Goal: Task Accomplishment & Management: Complete application form

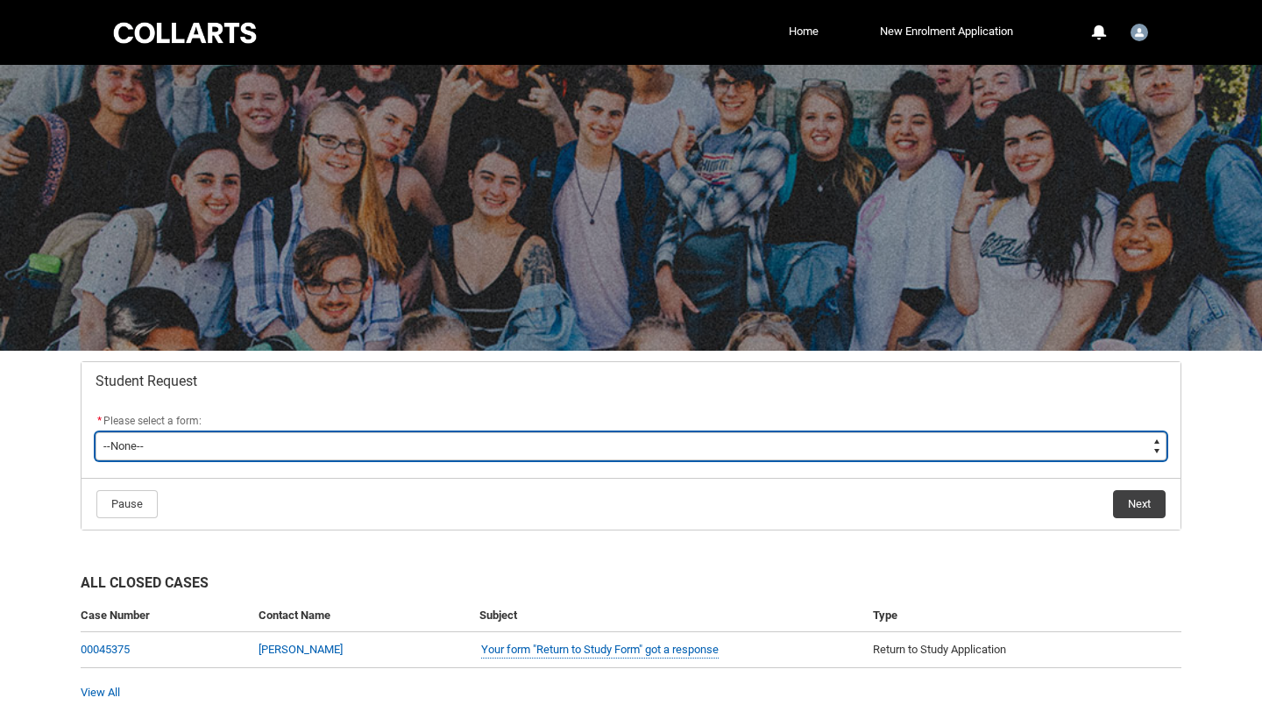
click at [186, 446] on select "--None-- Academic Transcript Application to Appeal Assignment Extension Change …" at bounding box center [631, 446] width 1071 height 28
type lightning-select "Enrolment_Variation_Choice"
select select "Enrolment_Variation_Choice"
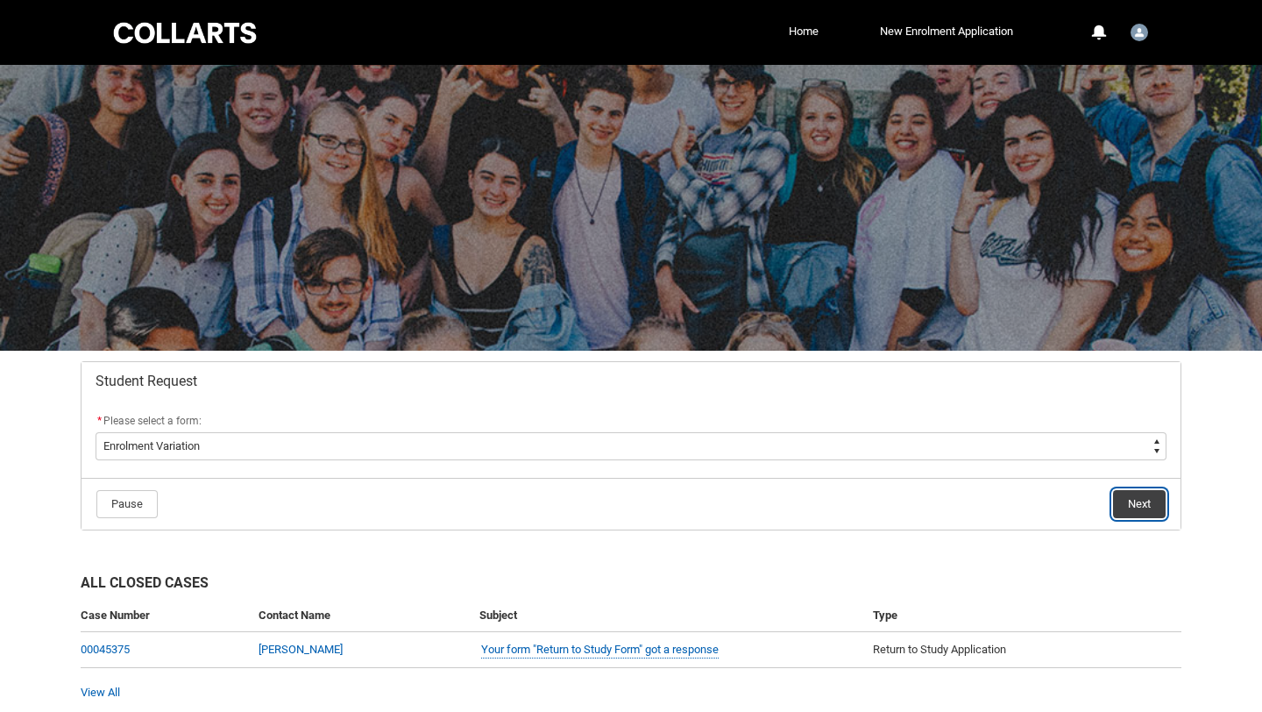
click at [1141, 502] on button "Next" at bounding box center [1139, 504] width 53 height 28
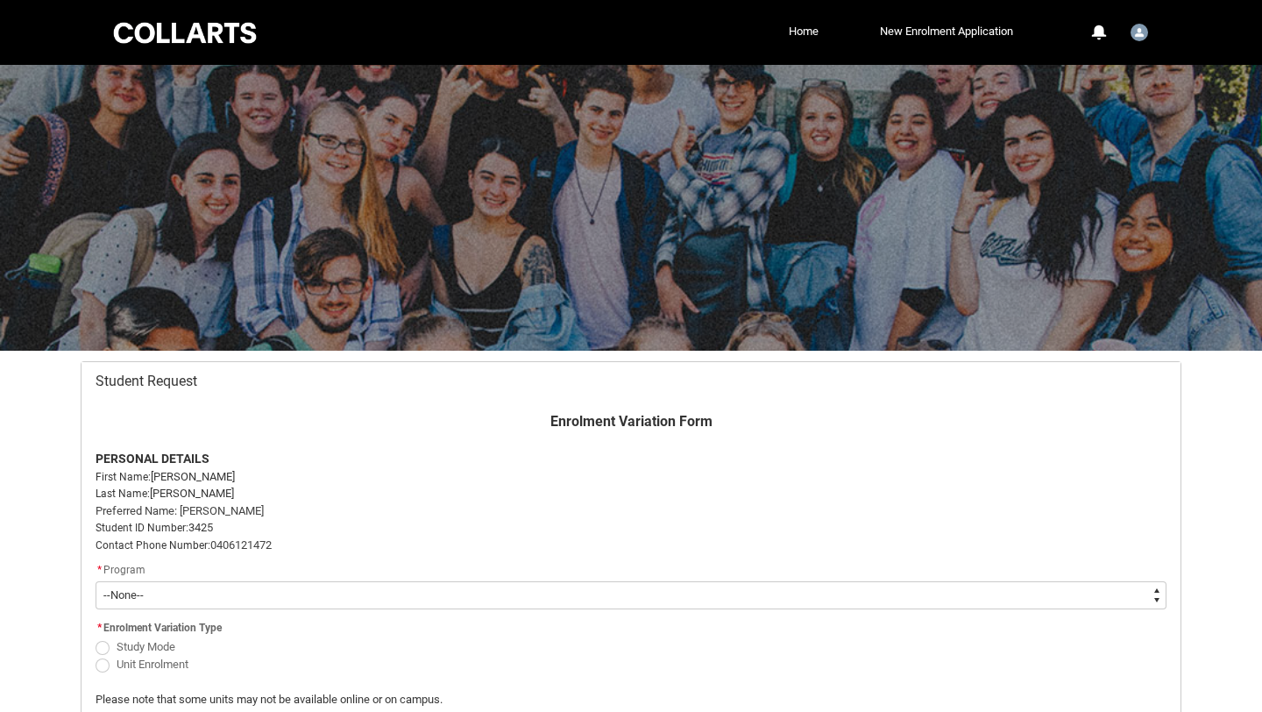
scroll to position [187, 0]
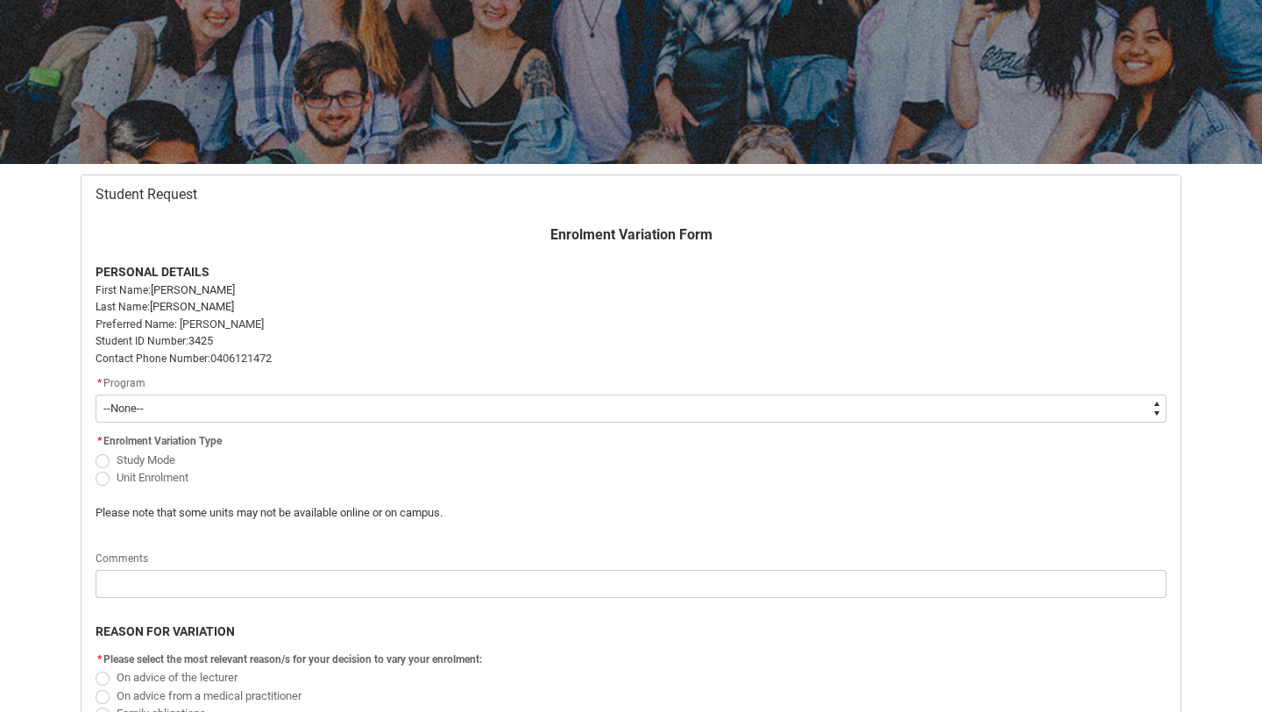
click at [188, 419] on select "--None-- Bachelor of Arts (Interior Design) Bachelor of Arts (Interior Design) …" at bounding box center [631, 408] width 1071 height 28
type lightning-select "recordPicklist_ProgramEnrollment.a0jOZ000003EcoUYAS"
select select "recordPicklist_ProgramEnrollment.a0jOZ000003EcoUYAS"
click at [102, 464] on span "Redu_Student_Request flow" at bounding box center [103, 461] width 14 height 14
click at [96, 451] on input "Study Mode" at bounding box center [95, 450] width 1 height 1
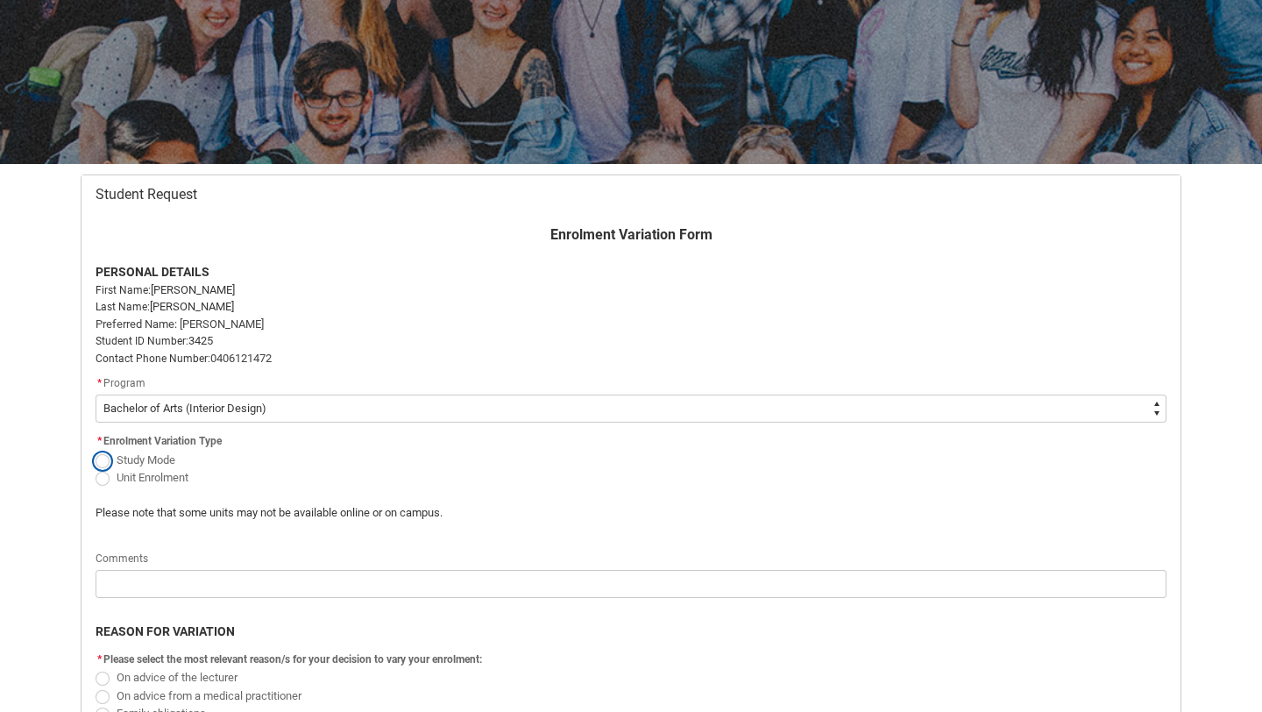
radio input "true"
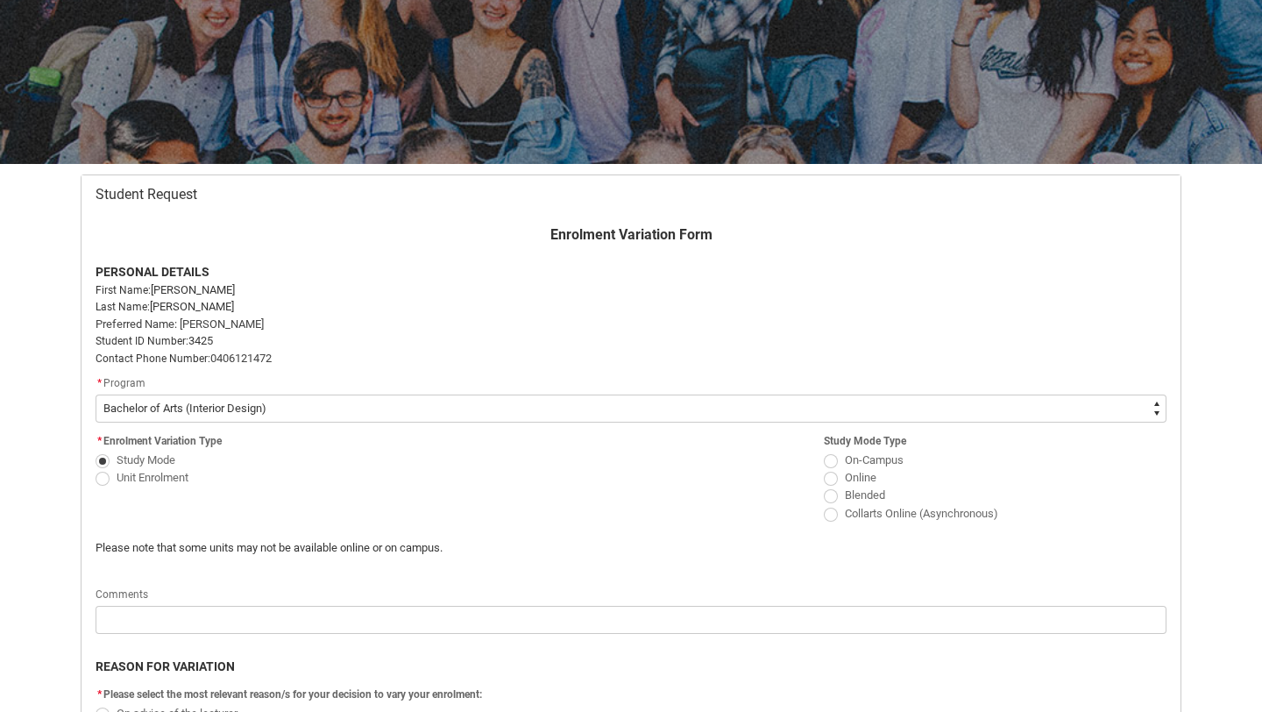
click at [105, 486] on flowruntime-screen-field "* Enrolment Variation Type Study Mode Unit Enrolment" at bounding box center [267, 461] width 364 height 64
click at [103, 479] on span "Redu_Student_Request flow" at bounding box center [103, 479] width 14 height 14
click at [96, 468] on input "Unit Enrolment" at bounding box center [95, 467] width 1 height 1
radio input "true"
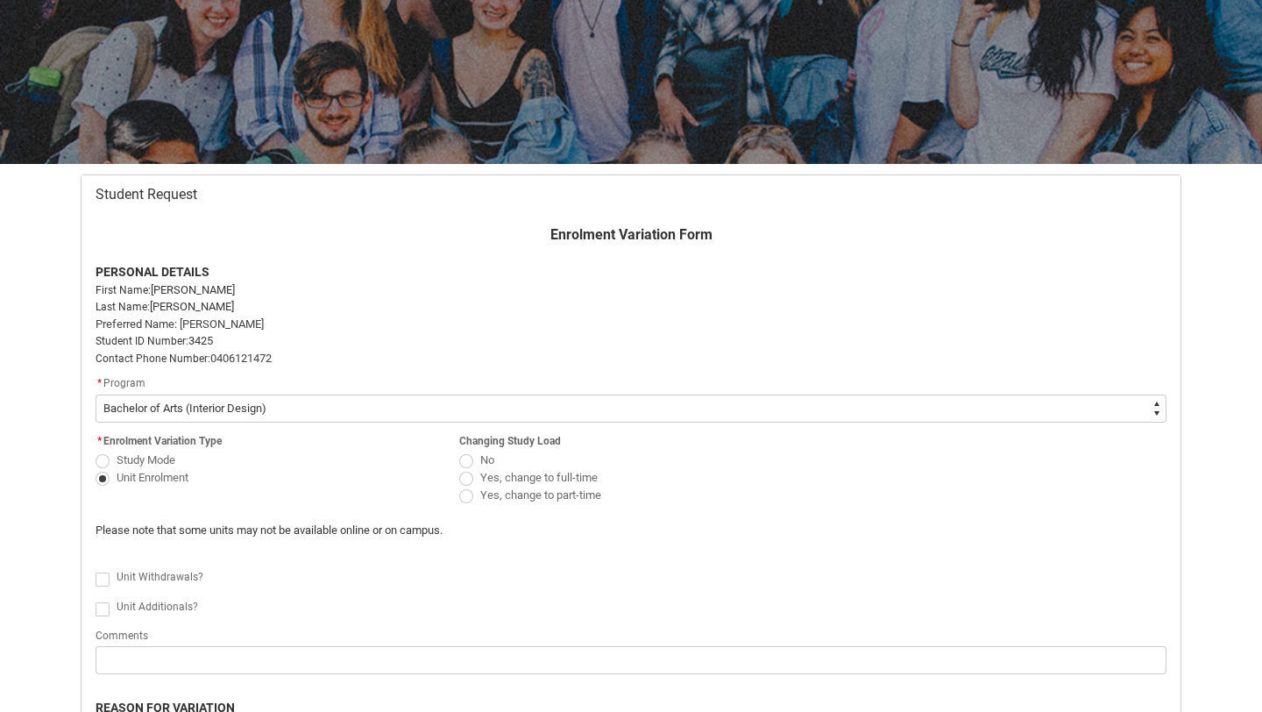
click at [103, 460] on span "Redu_Student_Request flow" at bounding box center [103, 461] width 14 height 14
click at [96, 451] on input "Study Mode" at bounding box center [95, 450] width 1 height 1
radio input "true"
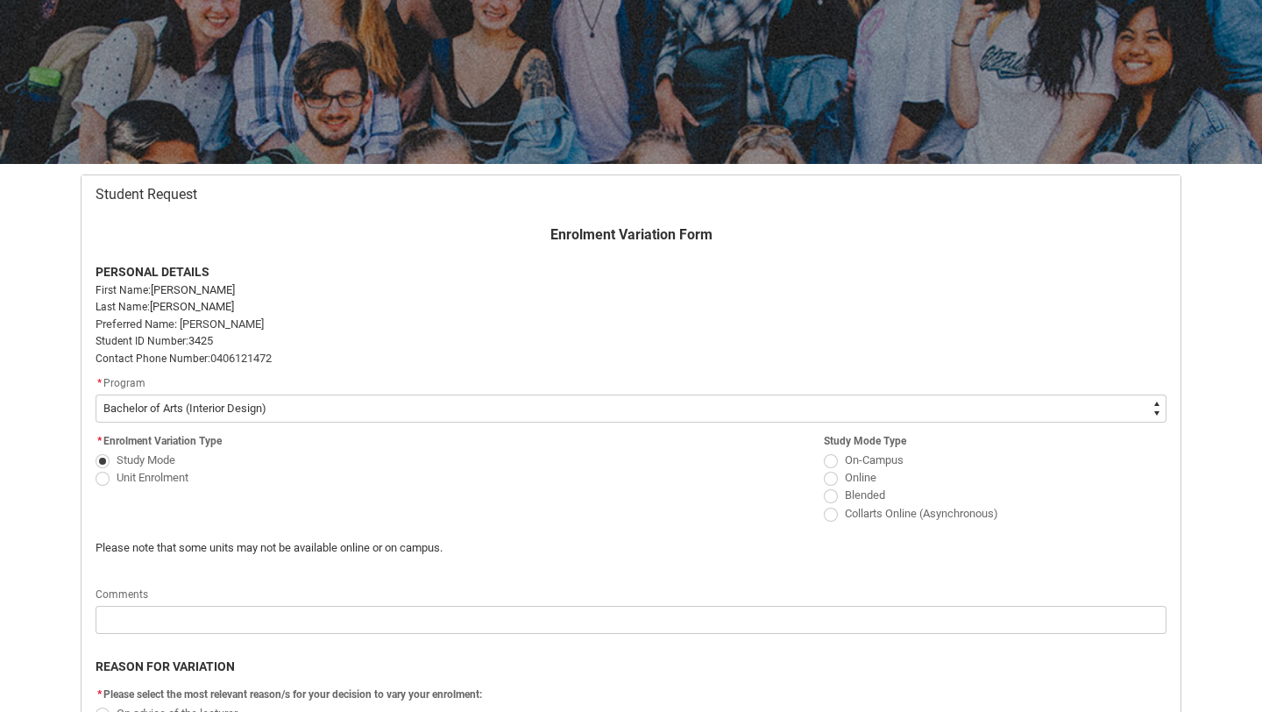
click at [103, 472] on span "Redu_Student_Request flow" at bounding box center [103, 479] width 14 height 14
click at [96, 468] on input "Unit Enrolment" at bounding box center [95, 467] width 1 height 1
radio input "true"
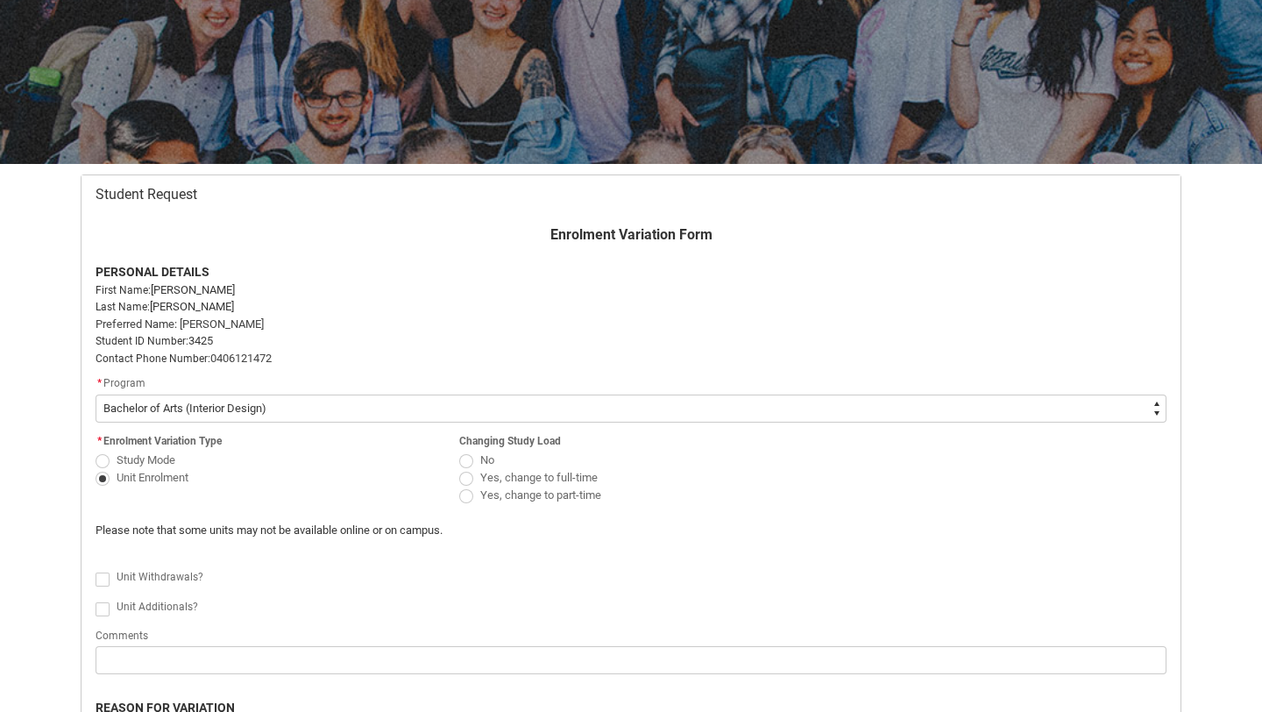
click at [468, 477] on span "Redu_Student_Request flow" at bounding box center [466, 479] width 14 height 14
click at [459, 468] on input "Yes, change to full-time" at bounding box center [458, 467] width 1 height 1
radio input "true"
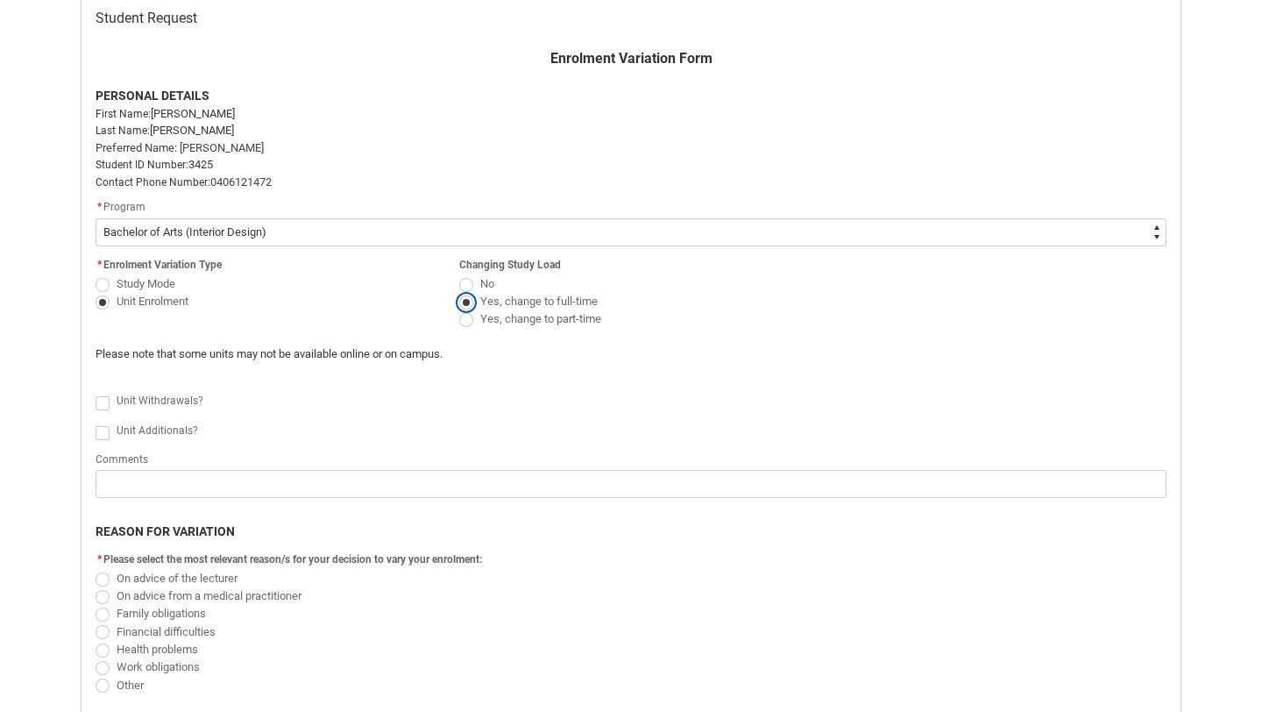
scroll to position [385, 0]
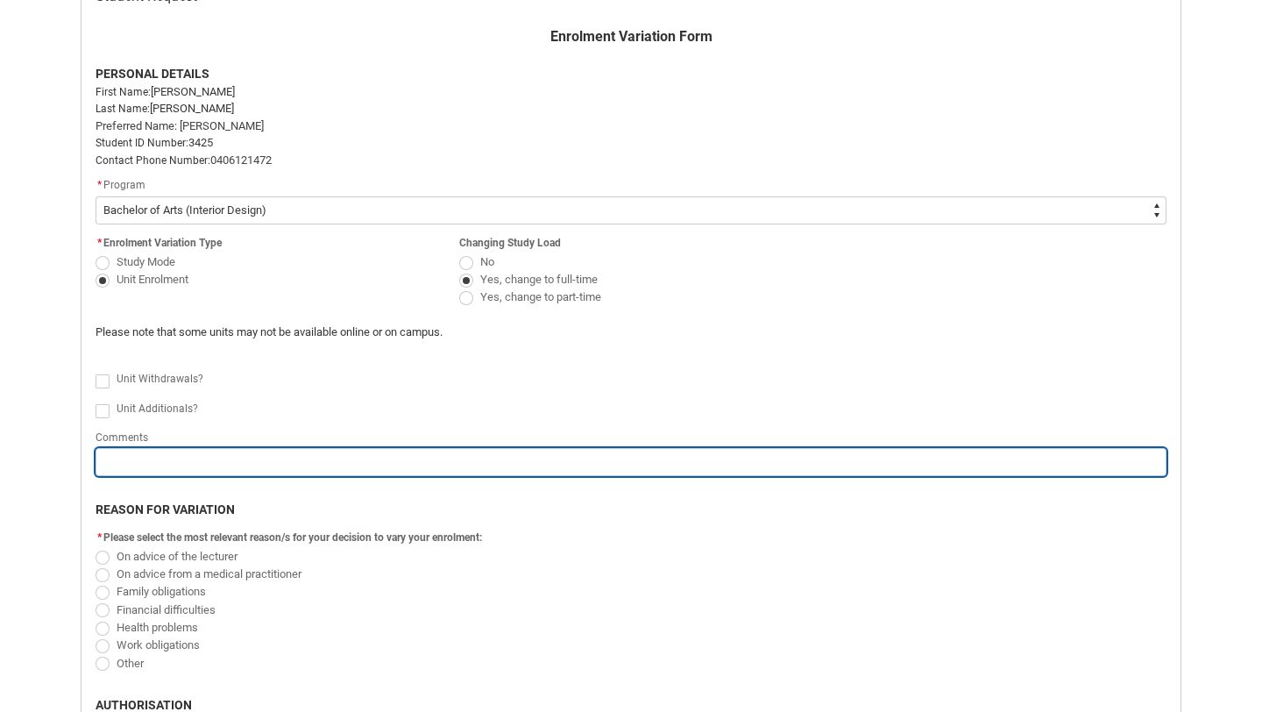
click at [116, 458] on input "Redu_Student_Request flow" at bounding box center [631, 462] width 1071 height 28
type lightning-primitive-input-simple "I"
type input "I"
type lightning-primitive-input-simple "I'"
type input "I'"
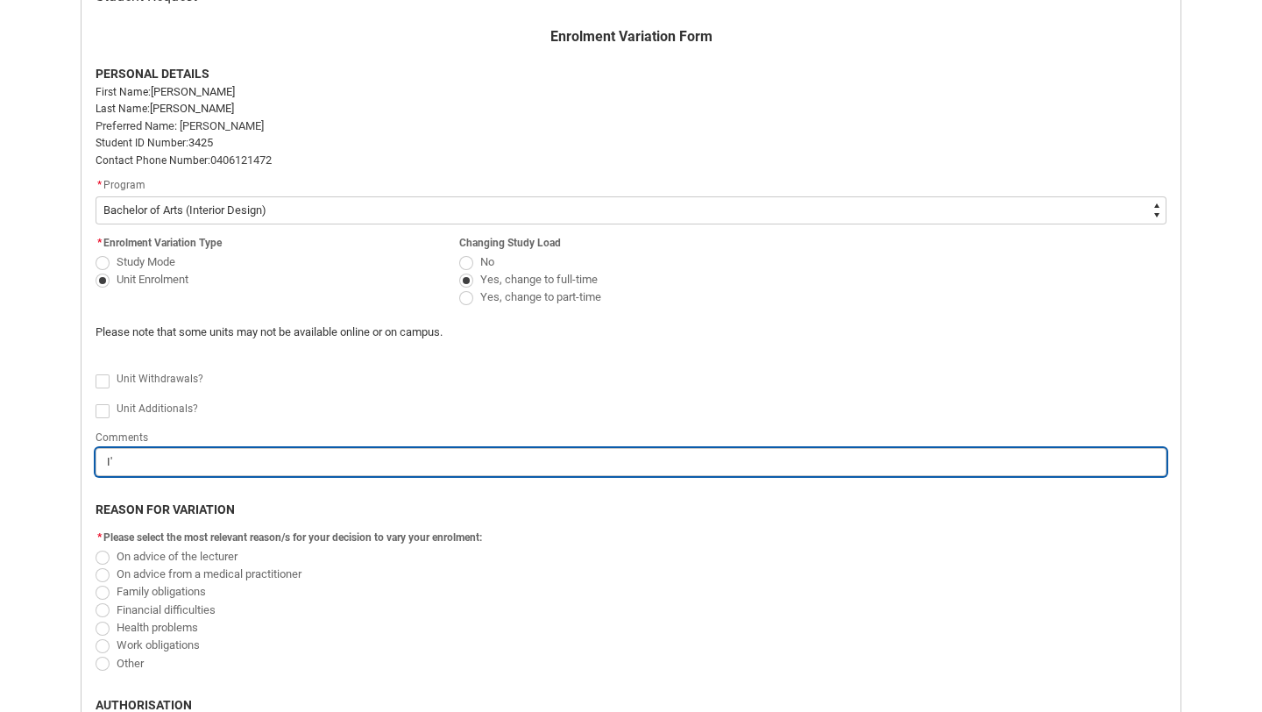
type lightning-primitive-input-simple "I'm"
type input "I'm"
type lightning-primitive-input-simple "I'm"
type input "I'm"
type lightning-primitive-input-simple "I'm c"
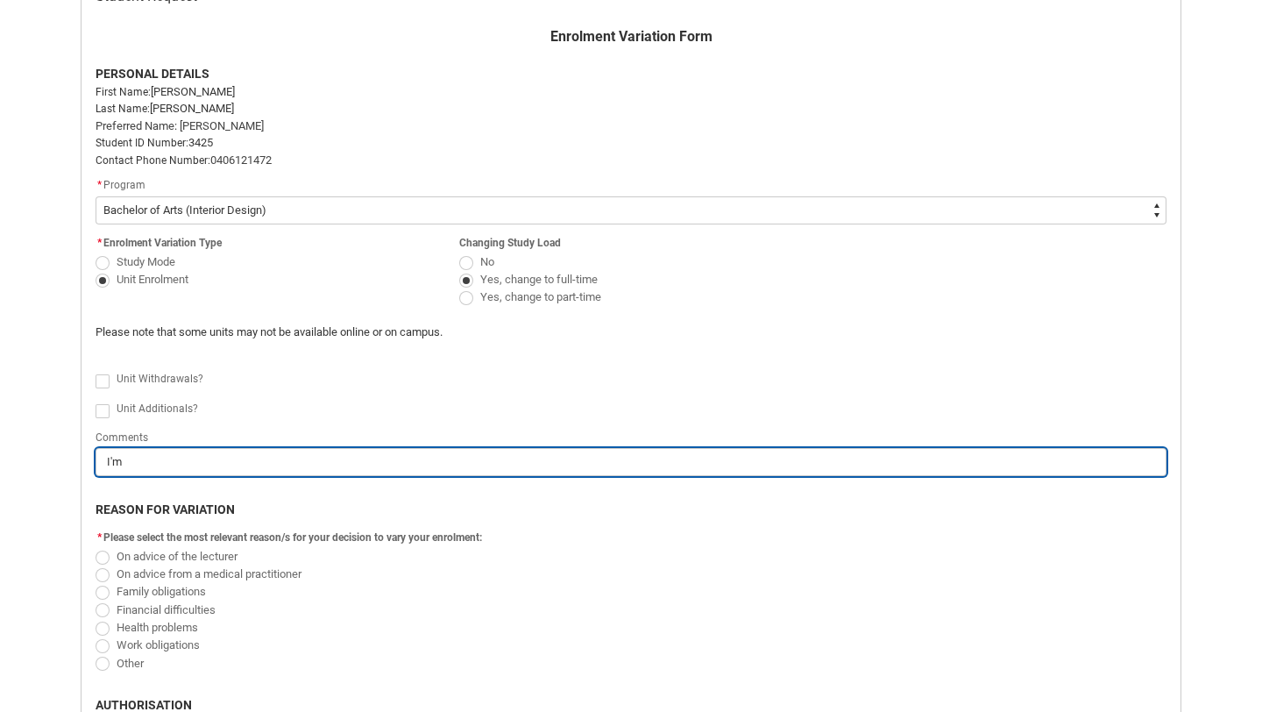
type input "I'm c"
type lightning-primitive-input-simple "I'm cu"
type input "I'm cu"
type lightning-primitive-input-simple "I'm cur"
type input "I'm cur"
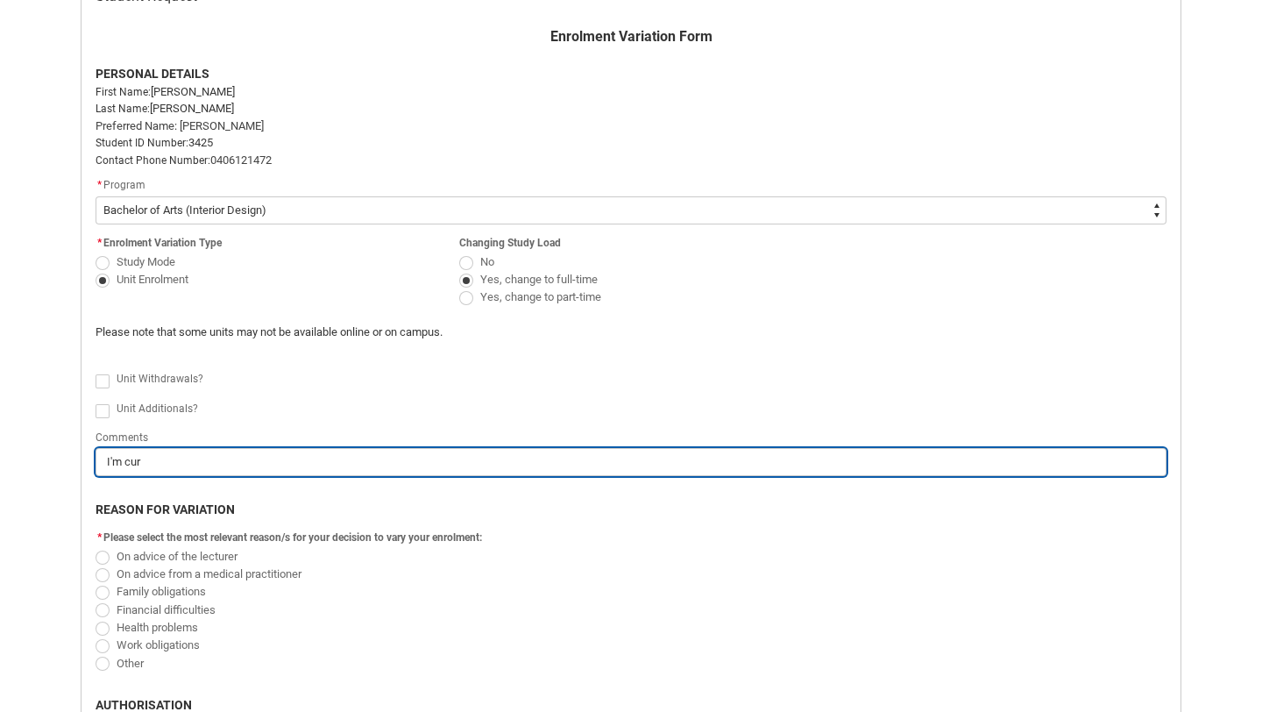
type lightning-primitive-input-simple "I'm curr"
type input "I'm curr"
type lightning-primitive-input-simple "I'm curre"
type input "I'm curre"
type lightning-primitive-input-simple "I'm curren"
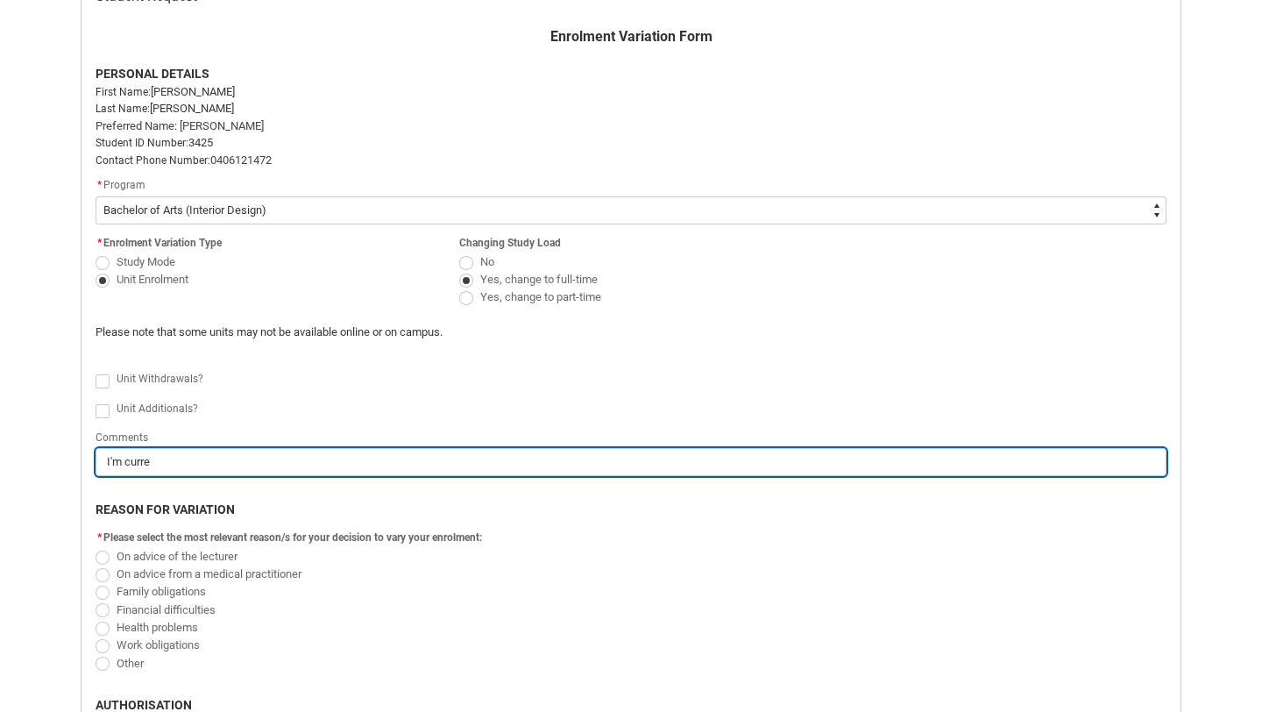
type input "I'm curren"
type lightning-primitive-input-simple "I'm currenb"
type input "I'm currenb"
type lightning-primitive-input-simple "I'm curren"
type input "I'm curren"
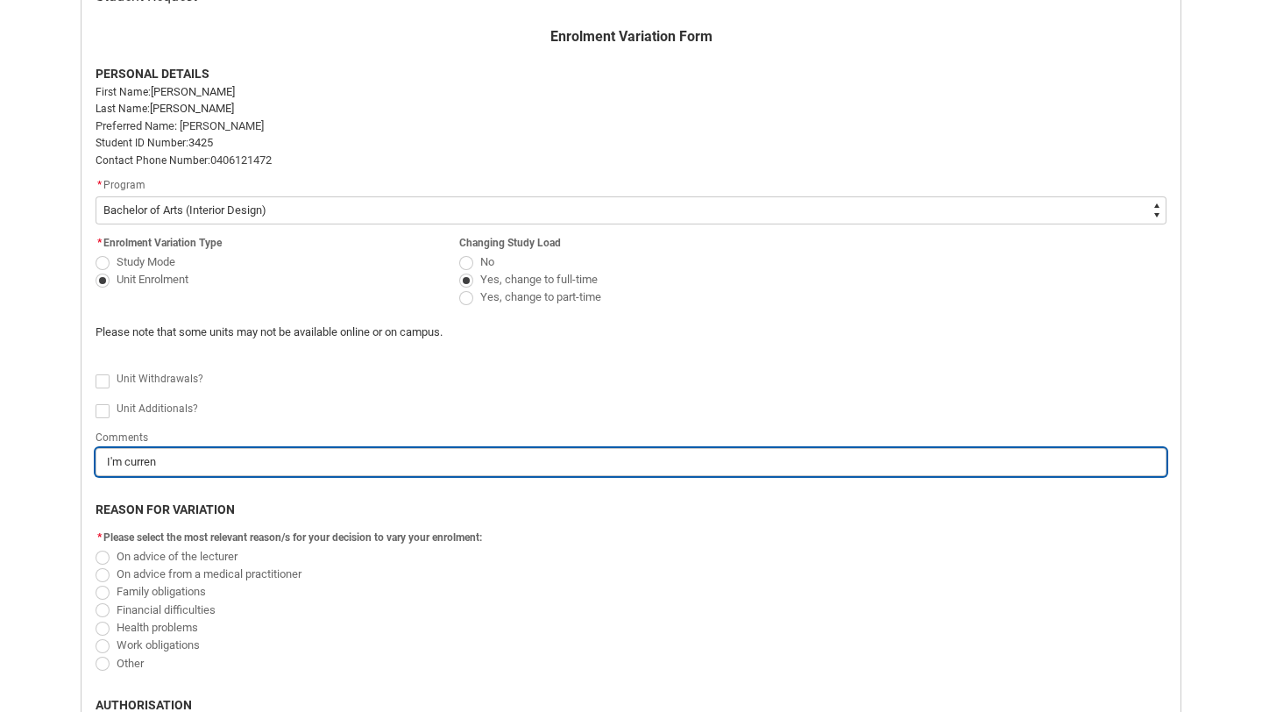
type lightning-primitive-input-simple "I'm current"
type input "I'm current"
type lightning-primitive-input-simple "I'm currentl"
type input "I'm currentl"
type lightning-primitive-input-simple "I'm currently"
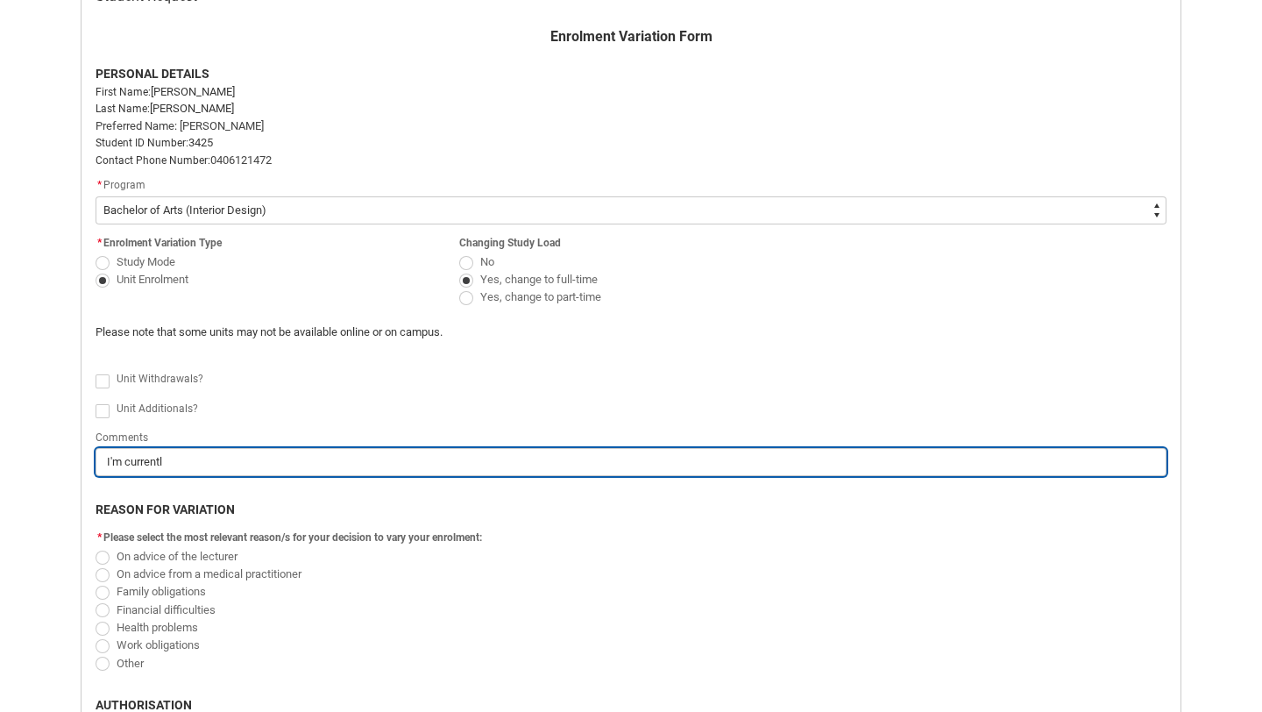
type input "I'm currently"
type lightning-primitive-input-simple "I'm currently"
type input "I'm currently"
type lightning-primitive-input-simple "I'm currently e"
type input "I'm currently e"
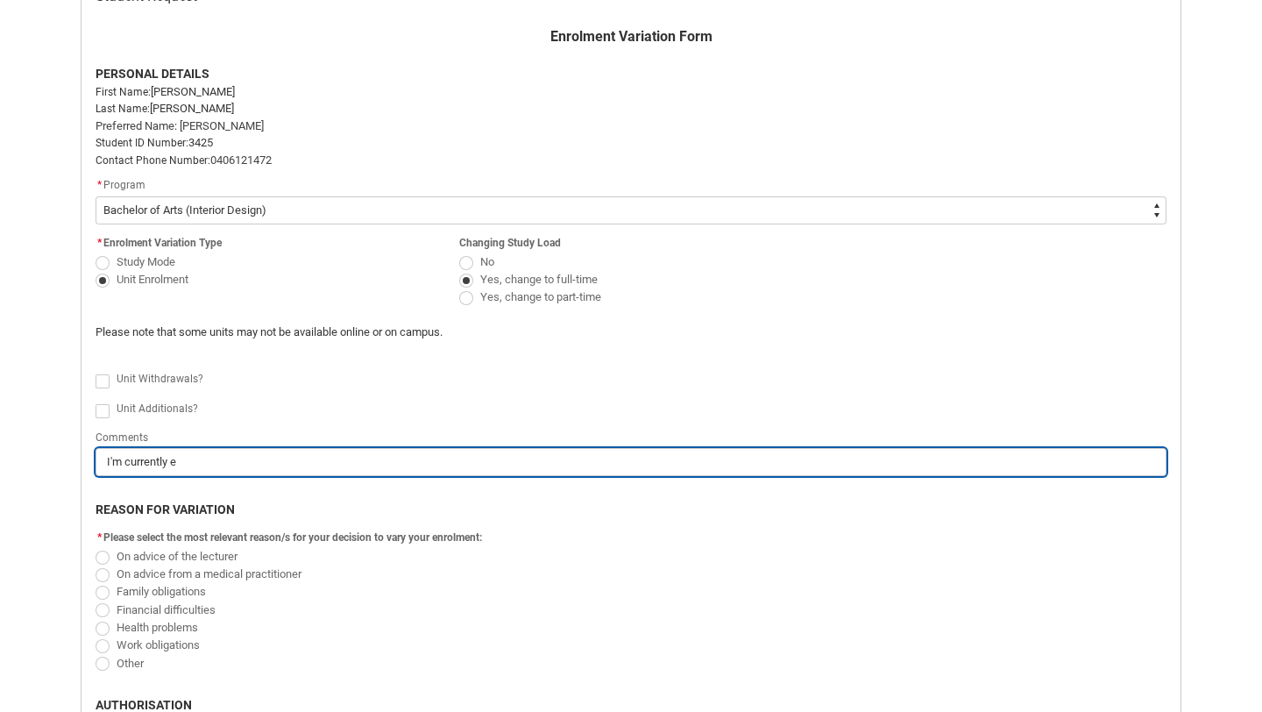
type lightning-primitive-input-simple "I'm currently en"
type input "I'm currently en"
type lightning-primitive-input-simple "I'm currently enr"
type input "I'm currently enr"
type lightning-primitive-input-simple "I'm currently enro"
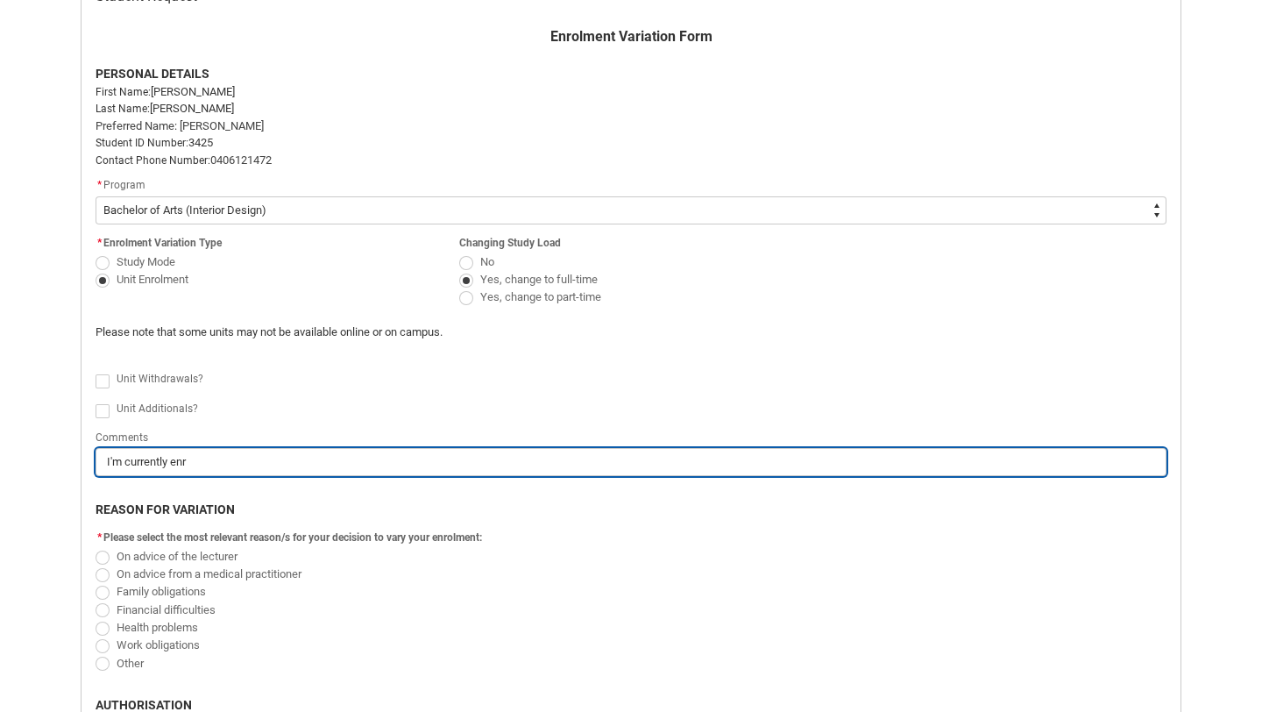
type input "I'm currently enro"
type lightning-primitive-input-simple "I'm currently enrol"
type input "I'm currently enrol"
type lightning-primitive-input-simple "I'm currently enroll"
type input "I'm currently enroll"
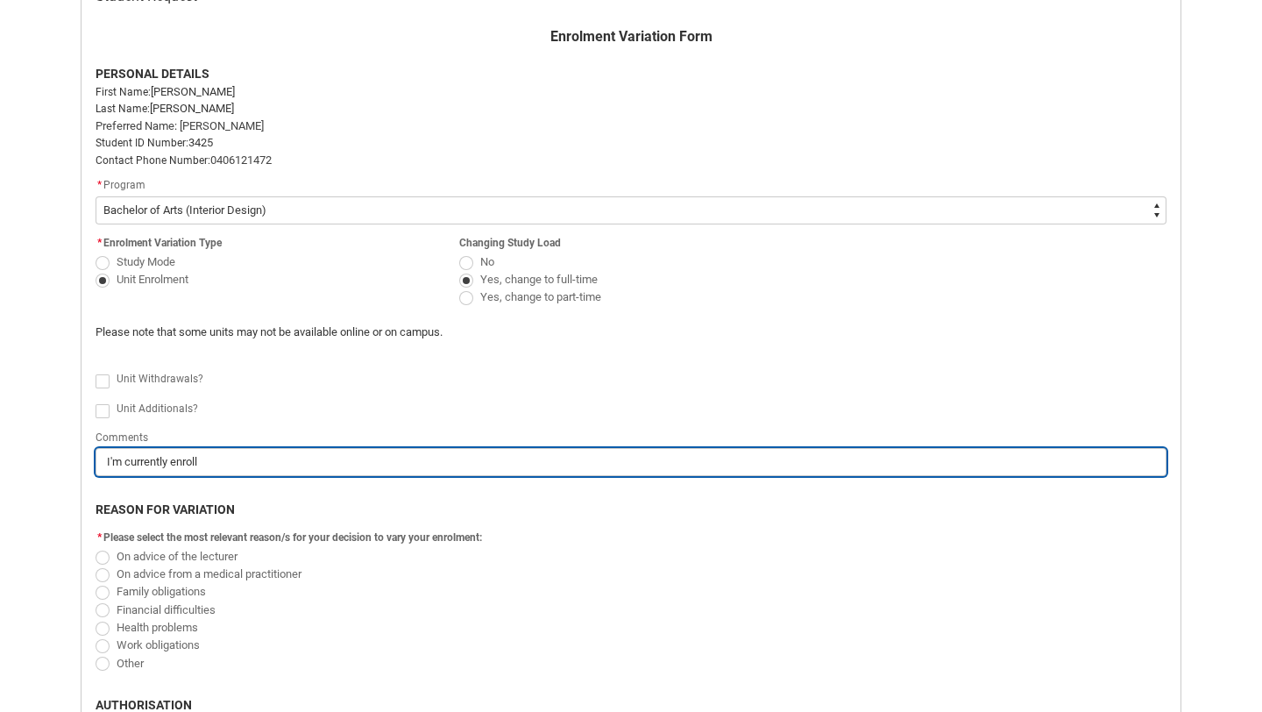
type lightning-primitive-input-simple "I'm currently enrolle"
type input "I'm currently enrolle"
type lightning-primitive-input-simple "I'm currently enrolled"
type input "I'm currently enrolled"
type lightning-primitive-input-simple "I'm currently enrolled"
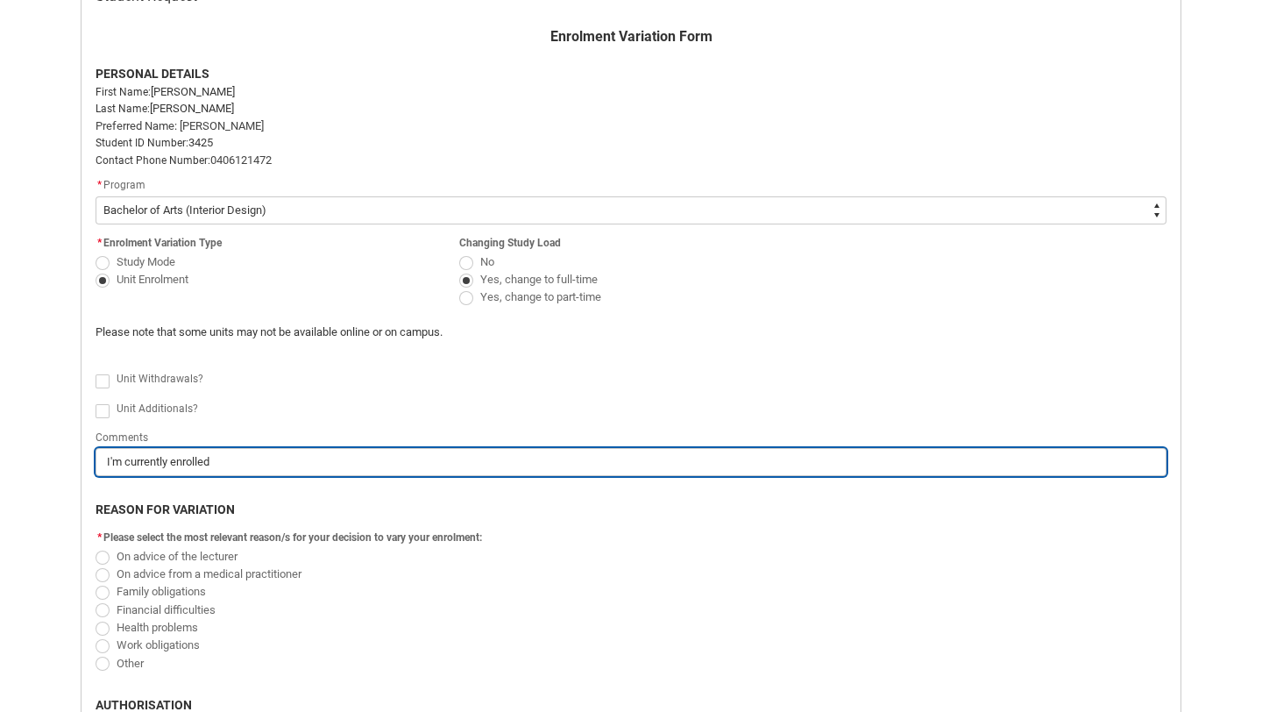
type input "I'm currently enrolled"
type lightning-primitive-input-simple "I'm currently enrolled i"
type input "I'm currently enrolled i"
type lightning-primitive-input-simple "I'm currently enrolled in"
type input "I'm currently enrolled in"
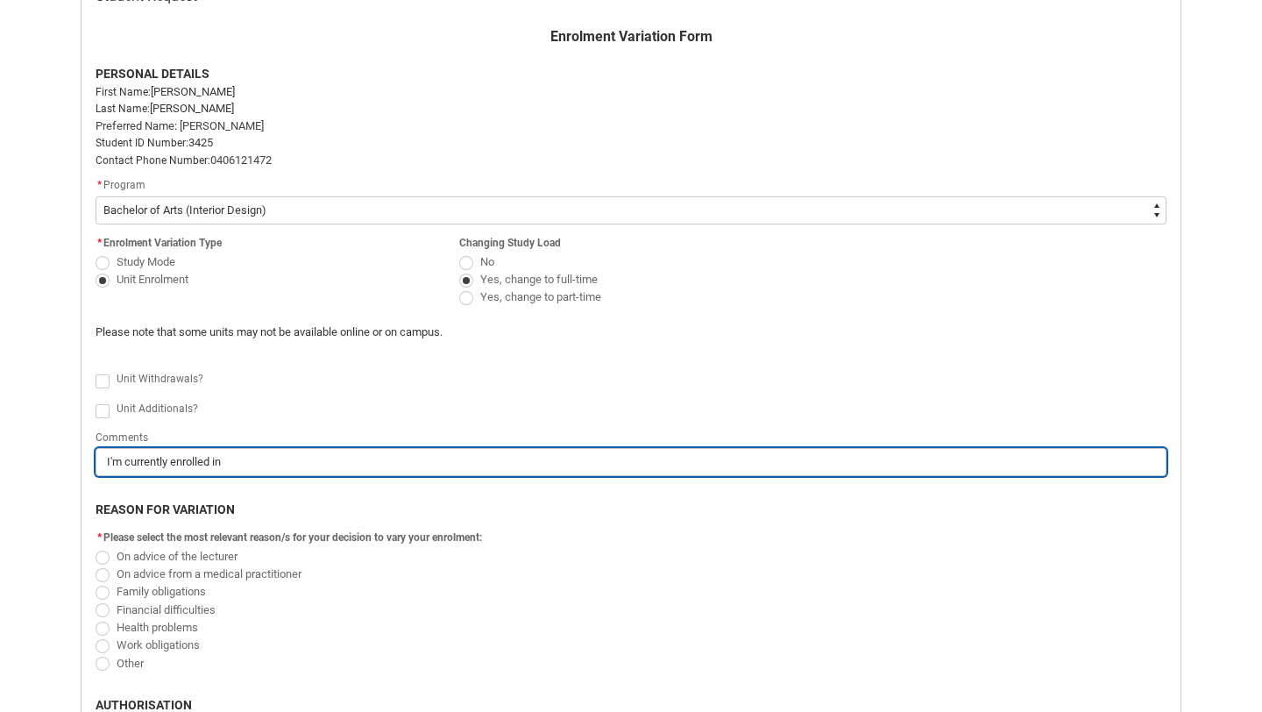
type lightning-primitive-input-simple "I'm currently enrolled in"
type input "I'm currently enrolled in"
type lightning-primitive-input-simple "I'm currently enrolled in 2"
type input "I'm currently enrolled in 2"
type lightning-primitive-input-simple "I'm currently enrolled in 2"
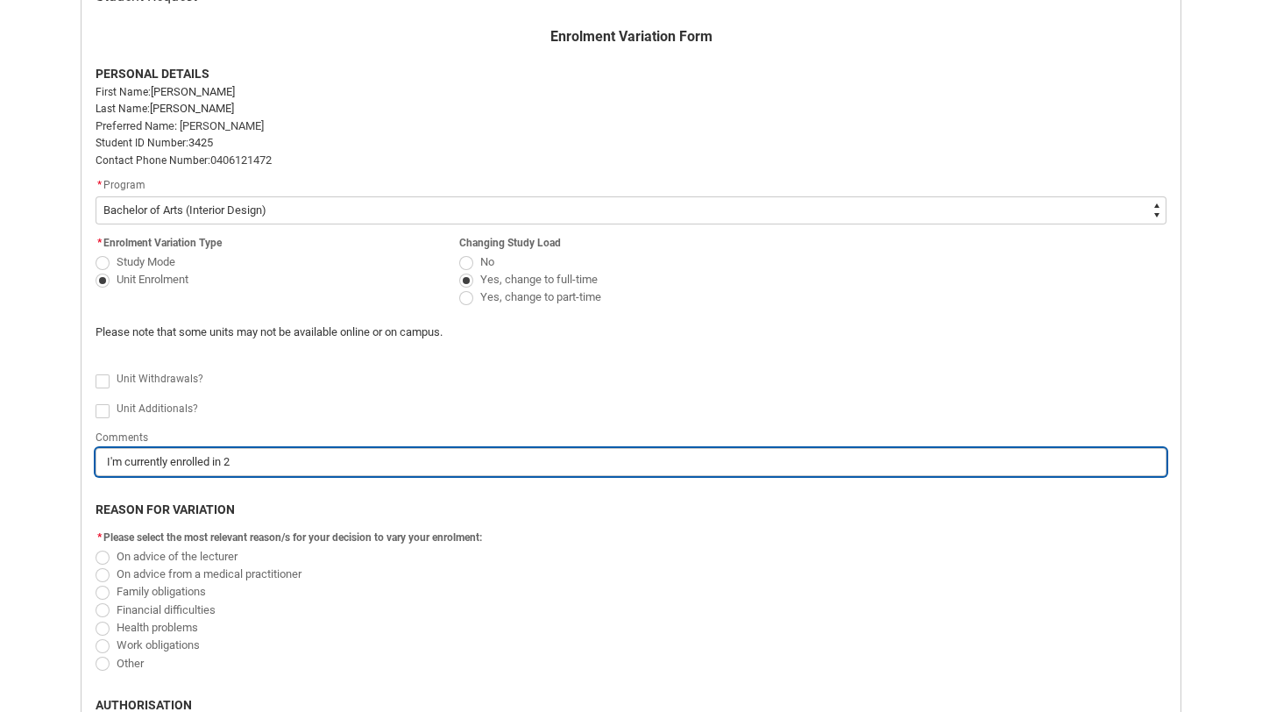
type input "I'm currently enrolled in 2"
type lightning-primitive-input-simple "I'm currently enrolled in 2 u"
type input "I'm currently enrolled in 2 u"
type lightning-primitive-input-simple "I'm currently enrolled in 2 un"
type input "I'm currently enrolled in 2 un"
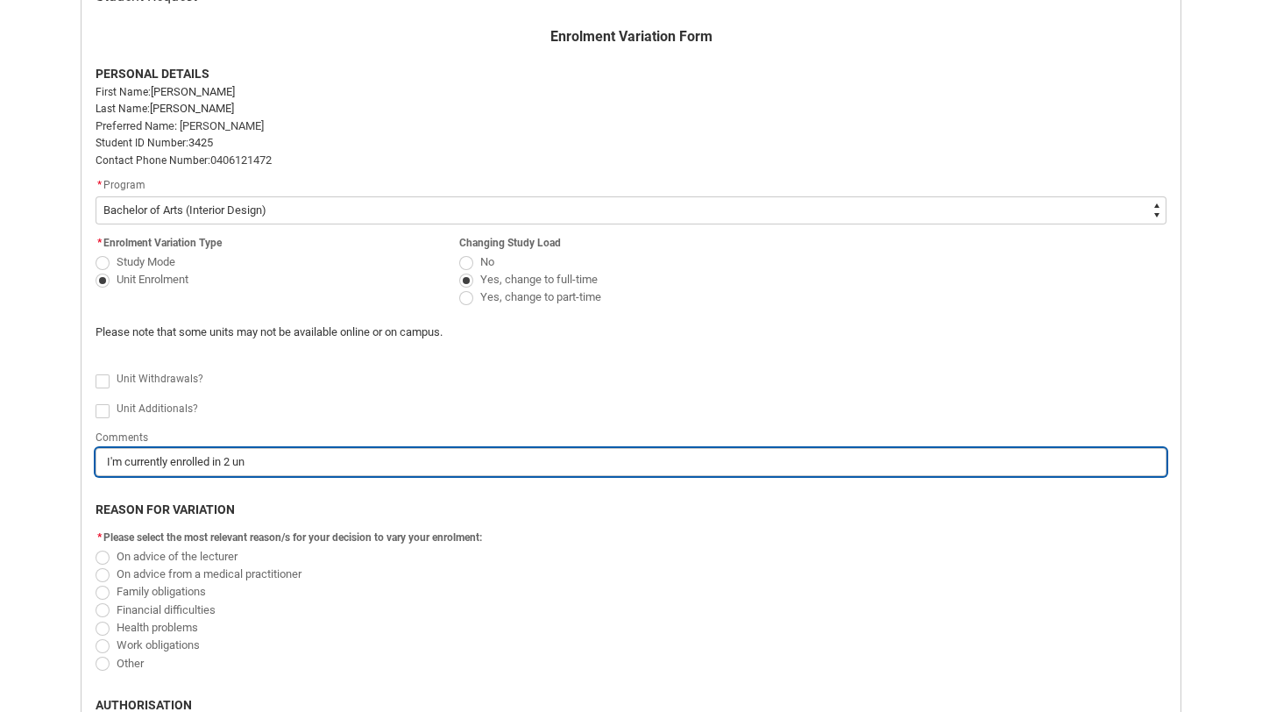
type lightning-primitive-input-simple "I'm currently enrolled in 2 uni"
type input "I'm currently enrolled in 2 uni"
type lightning-primitive-input-simple "I'm currently enrolled in 2 unit"
type input "I'm currently enrolled in 2 unit"
type lightning-primitive-input-simple "I'm currently enrolled in 2 units"
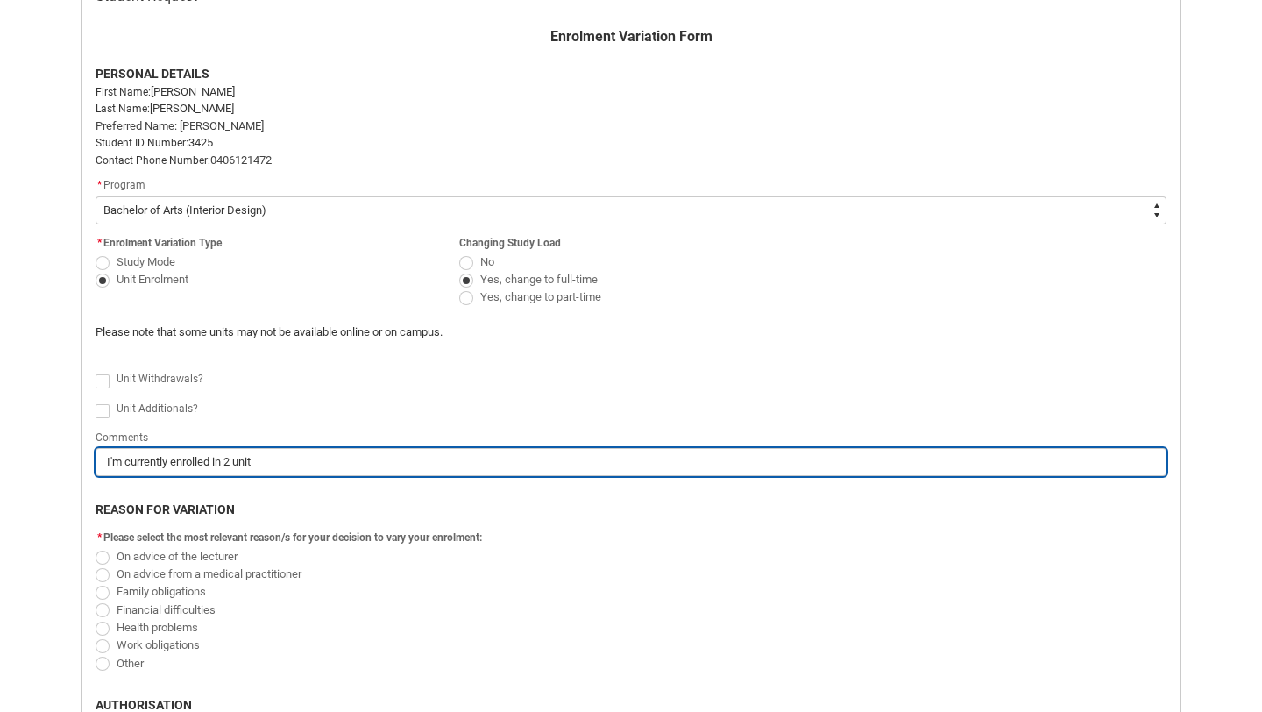
type input "I'm currently enrolled in 2 units"
type lightning-primitive-input-simple "I'm currently enrolled in 2 units"
type input "I'm currently enrolled in 2 units"
type lightning-primitive-input-simple "I'm currently enrolled in 2 units a"
type input "I'm currently enrolled in 2 units a"
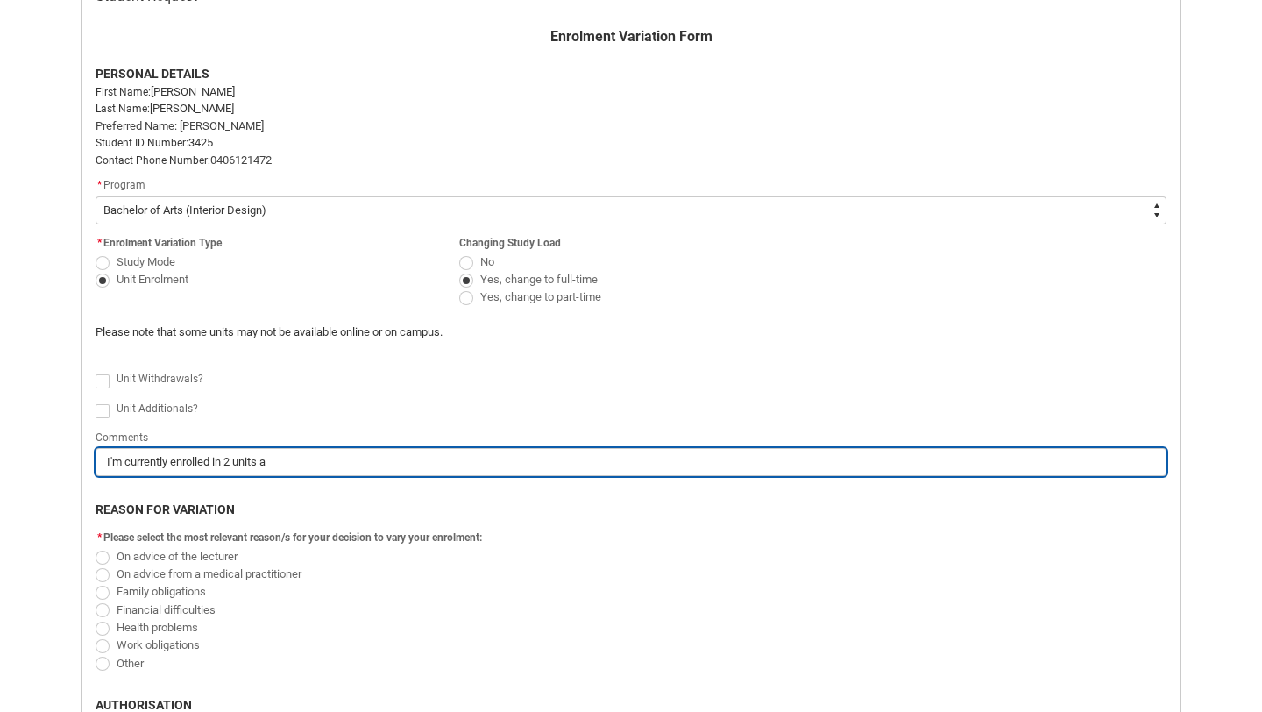
type lightning-primitive-input-simple "I'm currently enrolled in 2 units an"
type input "I'm currently enrolled in 2 units an"
type lightning-primitive-input-simple "I'm currently enrolled in 2 units and"
type input "I'm currently enrolled in 2 units and"
type lightning-primitive-input-simple "I'm currently enrolled in 2 units and"
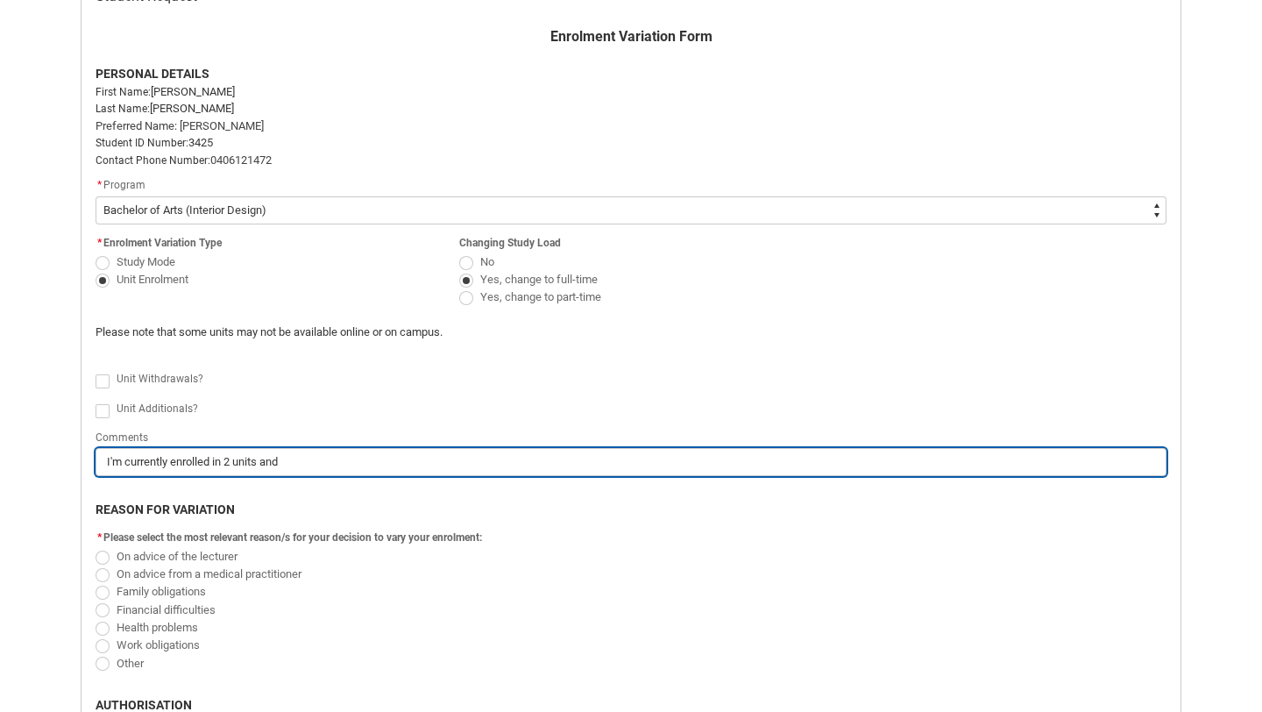
type input "I'm currently enrolled in 2 units and"
type lightning-primitive-input-simple "I'm currently enrolled in 2 units and w"
type input "I'm currently enrolled in 2 units and w"
type lightning-primitive-input-simple "I'm currently enrolled in 2 units and wo"
type input "I'm currently enrolled in 2 units and wo"
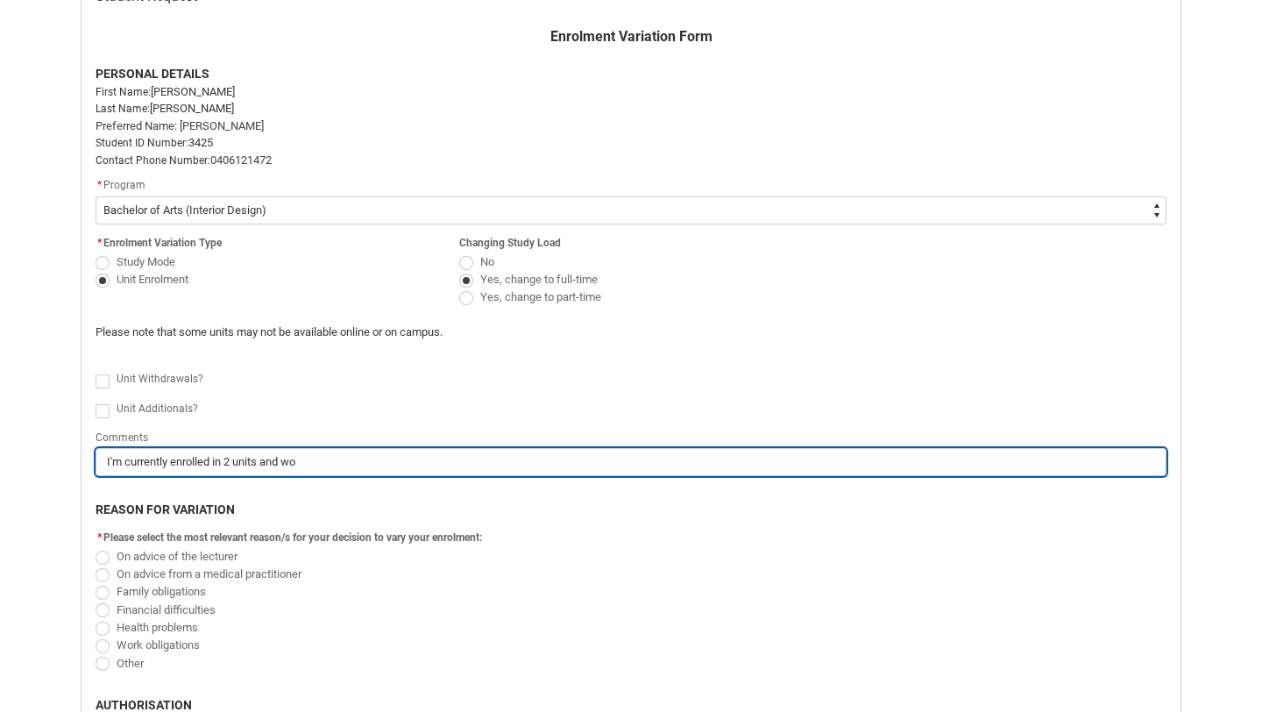
type lightning-primitive-input-simple "I'm currently enrolled in 2 units and wou"
type input "I'm currently enrolled in 2 units and wou"
type lightning-primitive-input-simple "I'm currently enrolled in 2 units and woul"
type input "I'm currently enrolled in 2 units and woul"
type lightning-primitive-input-simple "I'm currently enrolled in 2 units and would"
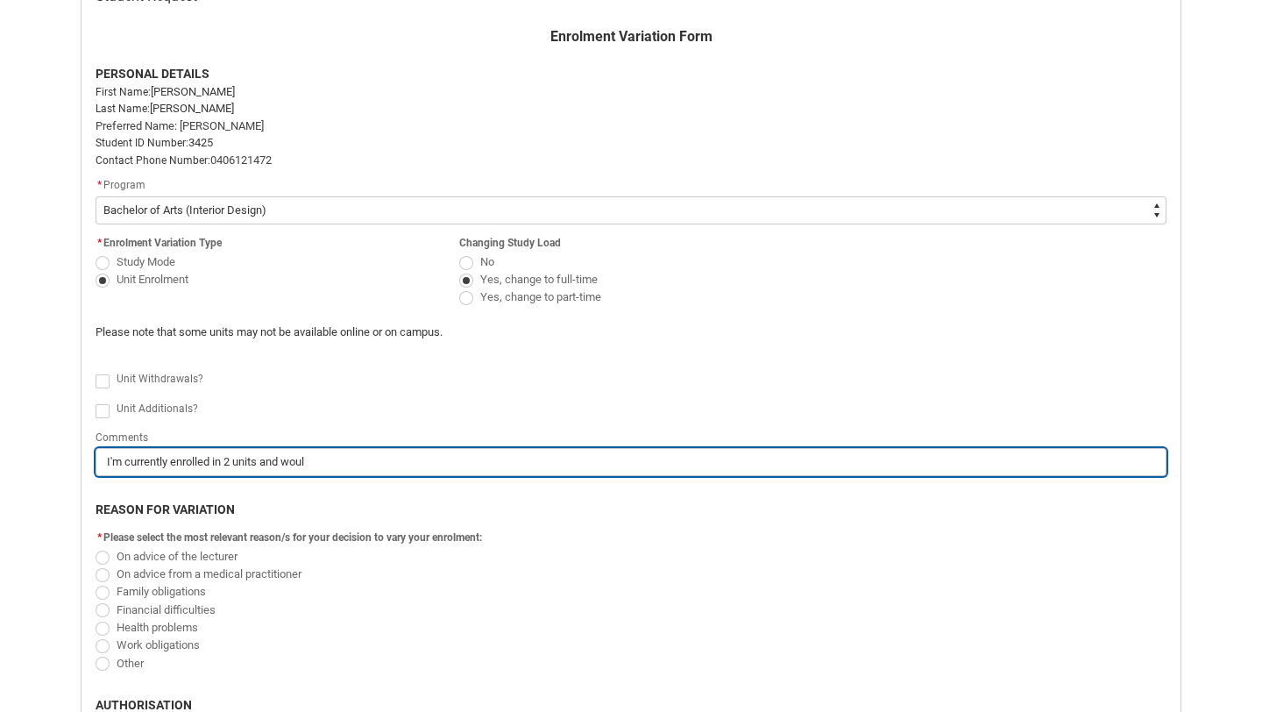
type input "I'm currently enrolled in 2 units and would"
type lightning-primitive-input-simple "I'm currently enrolled in 2 units and would"
type input "I'm currently enrolled in 2 units and would"
type lightning-primitive-input-simple "I'm currently enrolled in 2 units and would l"
type input "I'm currently enrolled in 2 units and would l"
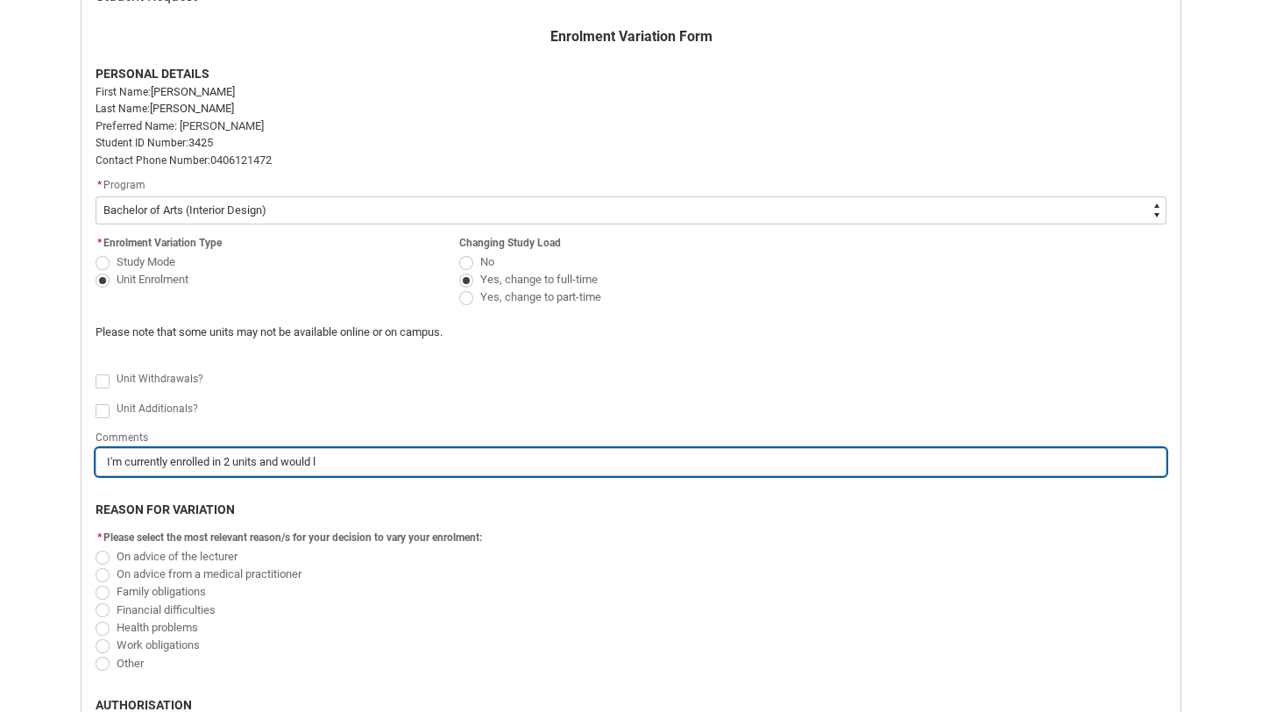
type lightning-primitive-input-simple "I'm currently enrolled in 2 units and would li"
type input "I'm currently enrolled in 2 units and would li"
type lightning-primitive-input-simple "I'm currently enrolled in 2 units and would lik"
type input "I'm currently enrolled in 2 units and would lik"
type lightning-primitive-input-simple "I'm currently enrolled in 2 units and would like"
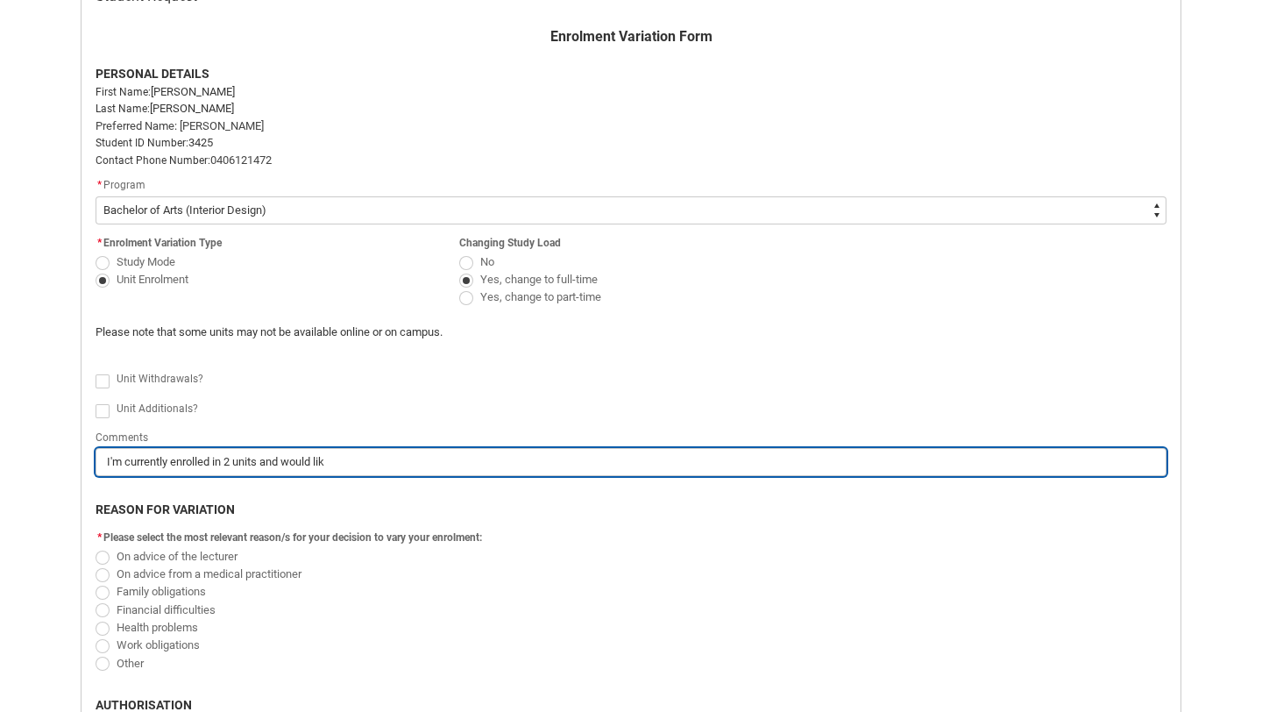
type input "I'm currently enrolled in 2 units and would like"
type lightning-primitive-input-simple "I'm currently enrolled in 2 units and would like"
type input "I'm currently enrolled in 2 units and would like"
type lightning-primitive-input-simple "I'm currently enrolled in 2 units and would like t"
type input "I'm currently enrolled in 2 units and would like t"
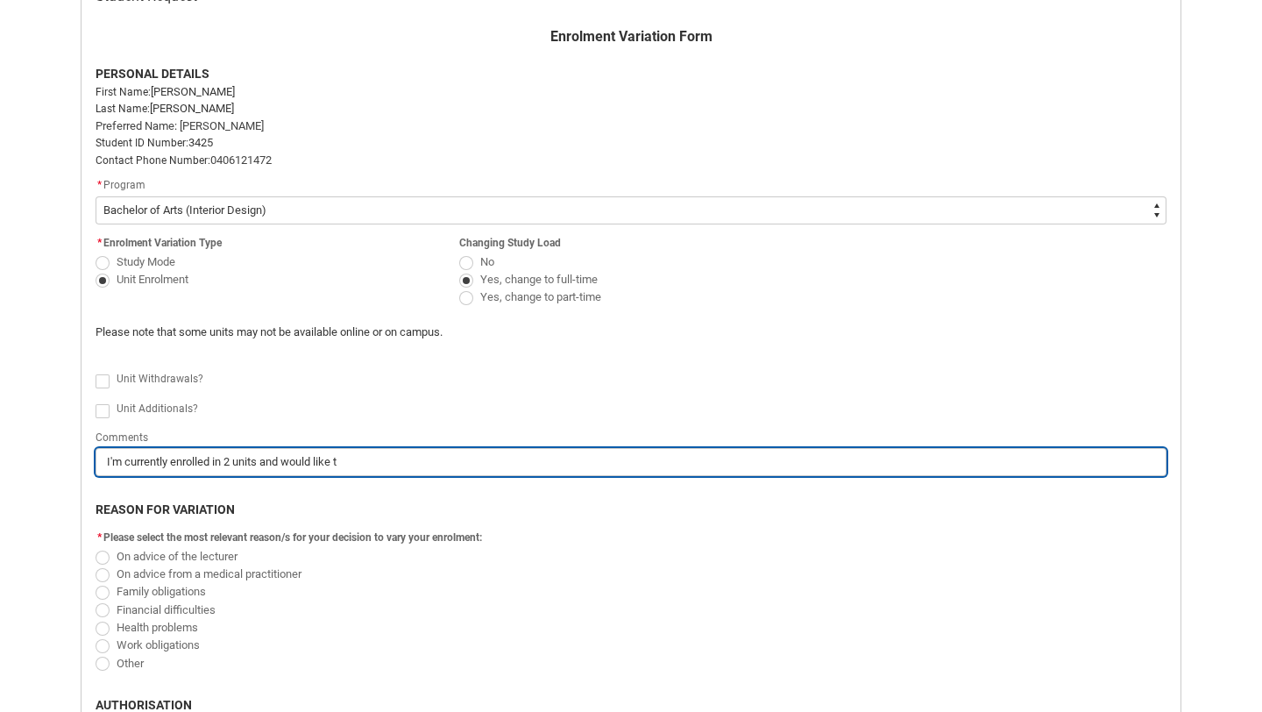
type lightning-primitive-input-simple "I'm currently enrolled in 2 units and would like to"
type input "I'm currently enrolled in 2 units and would like to"
type lightning-primitive-input-simple "I'm currently enrolled in 2 units and would like to"
type input "I'm currently enrolled in 2 units and would like to"
type lightning-primitive-input-simple "I'm currently enrolled in 2 units and would like to s"
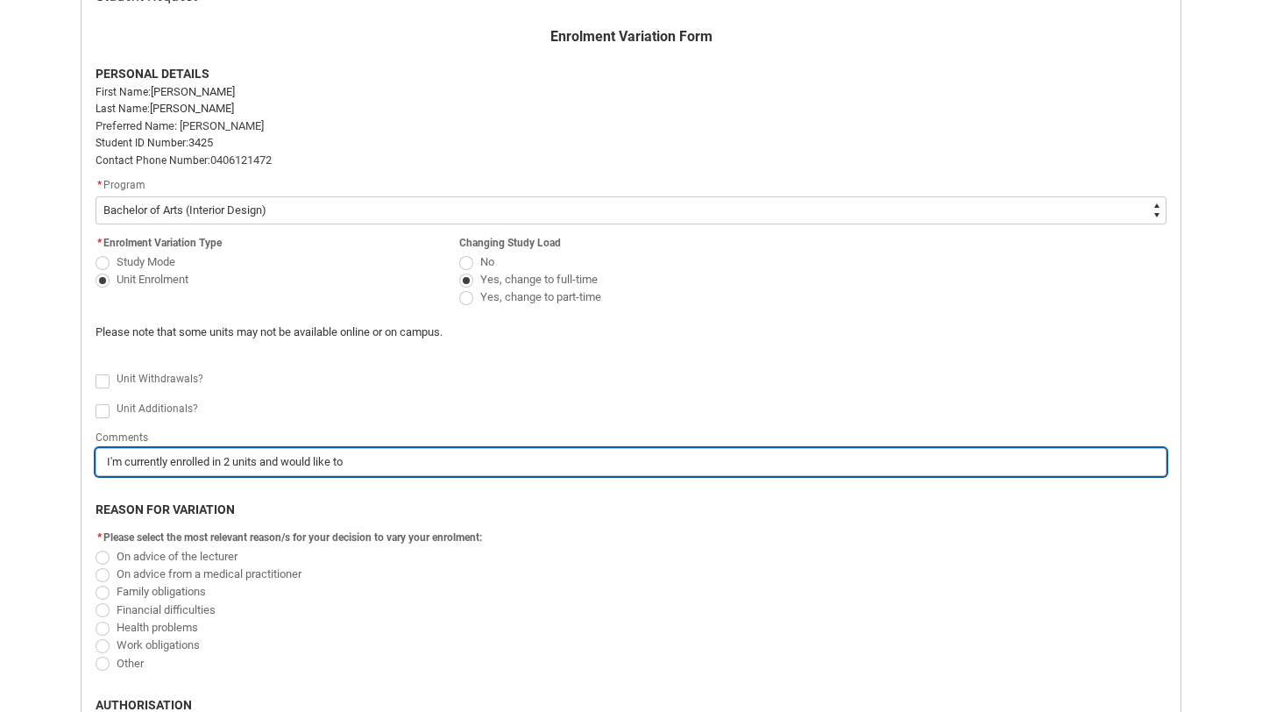
type input "I'm currently enrolled in 2 units and would like to s"
type lightning-primitive-input-simple "I'm currently enrolled in 2 units and would like to sw"
type input "I'm currently enrolled in 2 units and would like to sw"
type lightning-primitive-input-simple "I'm currently enrolled in 2 units and would like to swi"
type input "I'm currently enrolled in 2 units and would like to swi"
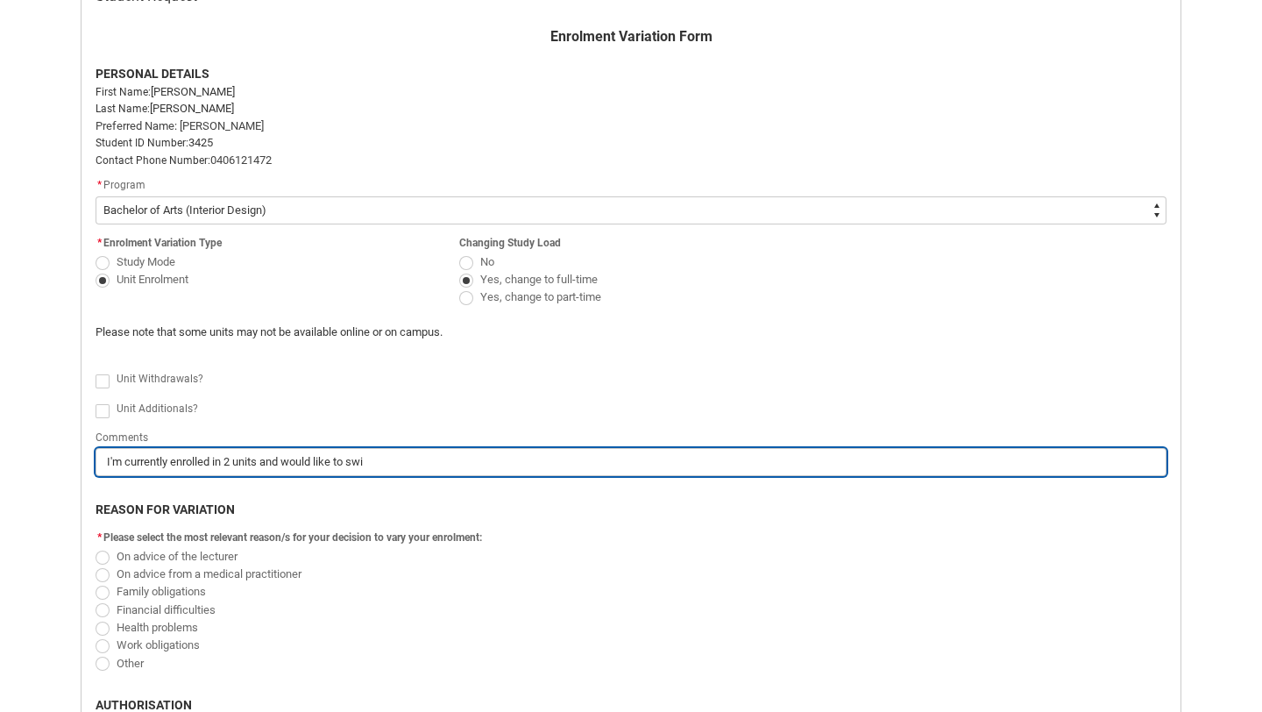
type lightning-primitive-input-simple "I'm currently enrolled in 2 units and would like to swit"
type input "I'm currently enrolled in 2 units and would like to swit"
type lightning-primitive-input-simple "I'm currently enrolled in 2 units and would like to switc"
type input "I'm currently enrolled in 2 units and would like to switc"
type lightning-primitive-input-simple "I'm currently enrolled in 2 units and would like to switch"
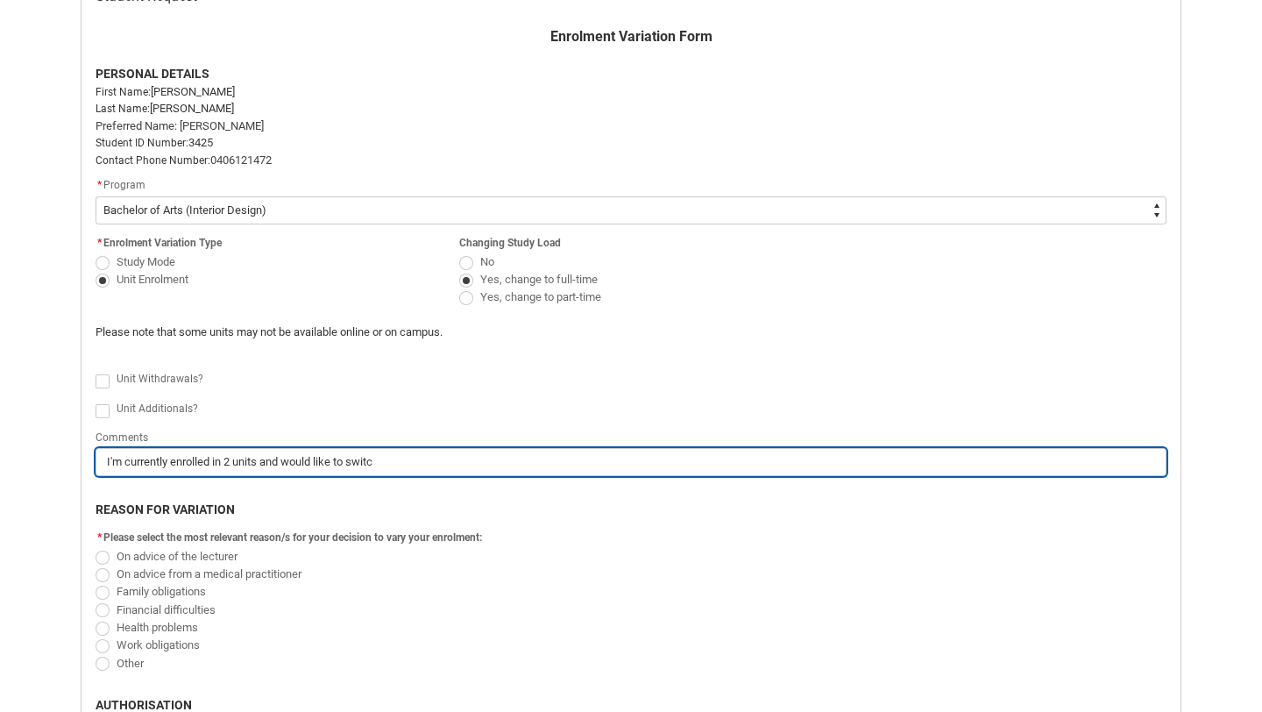
type input "I'm currently enrolled in 2 units and would like to switch"
type lightning-primitive-input-simple "I'm currently enrolled in 2 units and would like to switch"
type input "I'm currently enrolled in 2 units and would like to switch"
type lightning-primitive-input-simple "I'm currently enrolled in 2 units and would like to switch t"
type input "I'm currently enrolled in 2 units and would like to switch t"
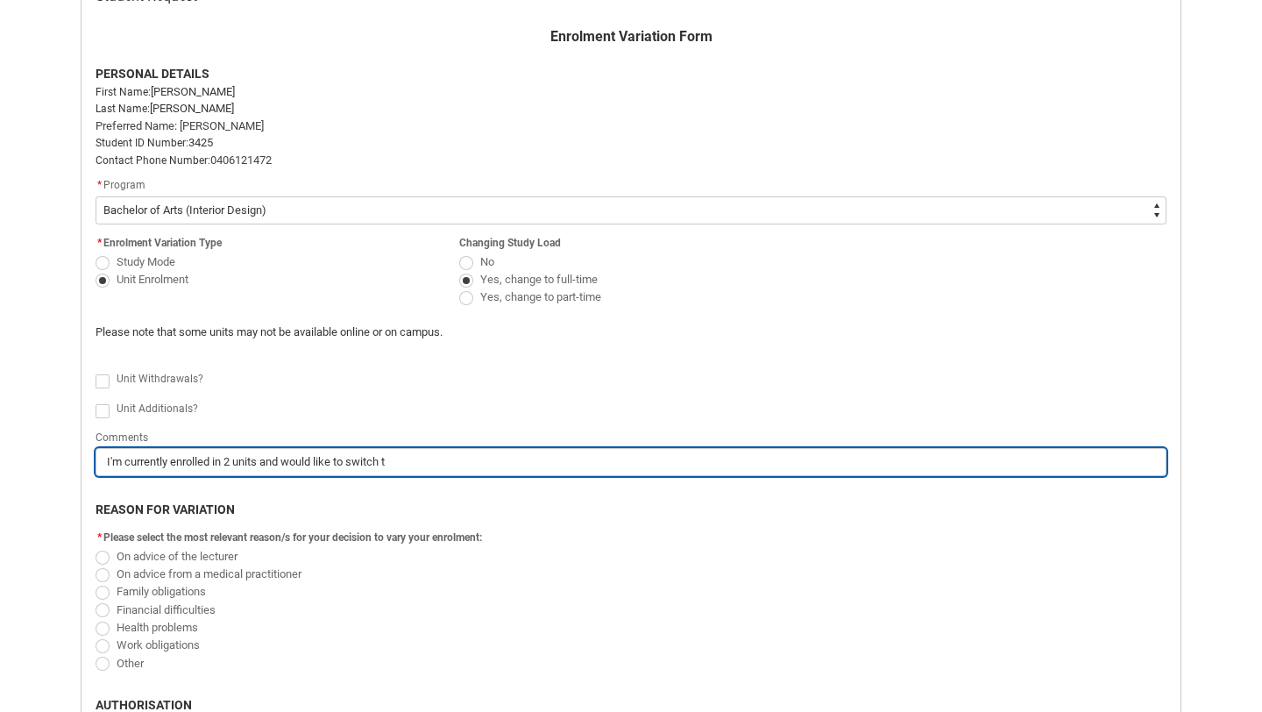
type lightning-primitive-input-simple "I'm currently enrolled in 2 units and would like to switch to"
type input "I'm currently enrolled in 2 units and would like to switch to"
type lightning-primitive-input-simple "I'm currently enrolled in 2 units and would like to switch to"
type input "I'm currently enrolled in 2 units and would like to switch to"
type lightning-primitive-input-simple "I'm currently enrolled in 2 units and would like to switch to 4"
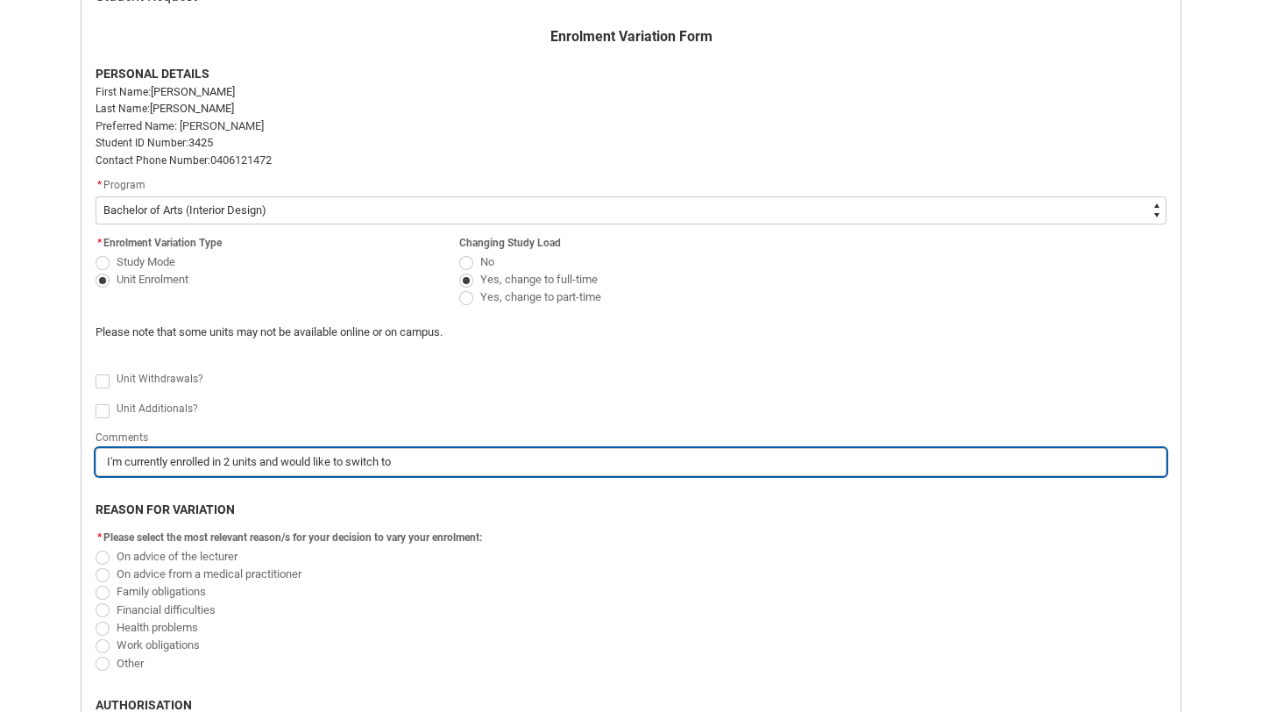
type input "I'm currently enrolled in 2 units and would like to switch to 4"
type lightning-primitive-input-simple "I'm currently enrolled in 2 units and would like to switch to 4"
type input "I'm currently enrolled in 2 units and would like to switch to 4"
type lightning-primitive-input-simple "I'm currently enrolled in 2 units and would like to switch to 4 u"
type input "I'm currently enrolled in 2 units and would like to switch to 4 u"
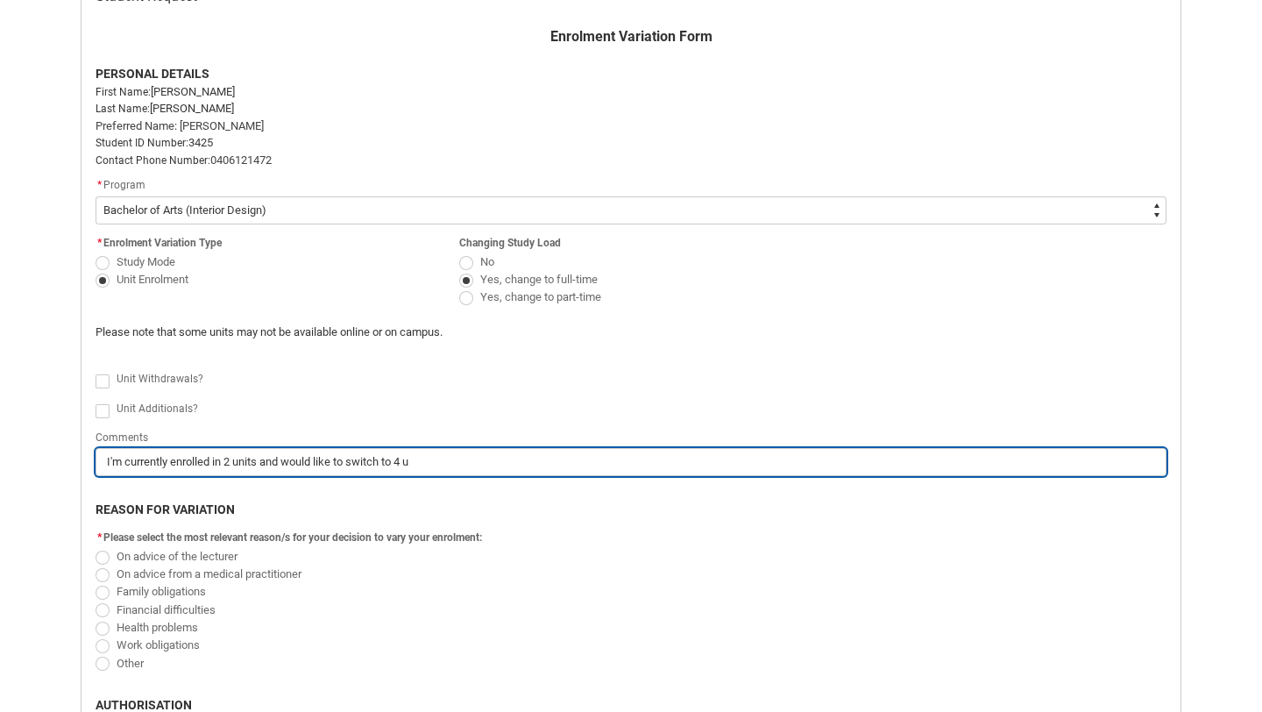
type lightning-primitive-input-simple "I'm currently enrolled in 2 units and would like to switch to 4 un"
type input "I'm currently enrolled in 2 units and would like to switch to 4 un"
type lightning-primitive-input-simple "I'm currently enrolled in 2 units and would like to switch to 4 uni"
type input "I'm currently enrolled in 2 units and would like to switch to 4 uni"
type lightning-primitive-input-simple "I'm currently enrolled in 2 units and would like to switch to 4 unit"
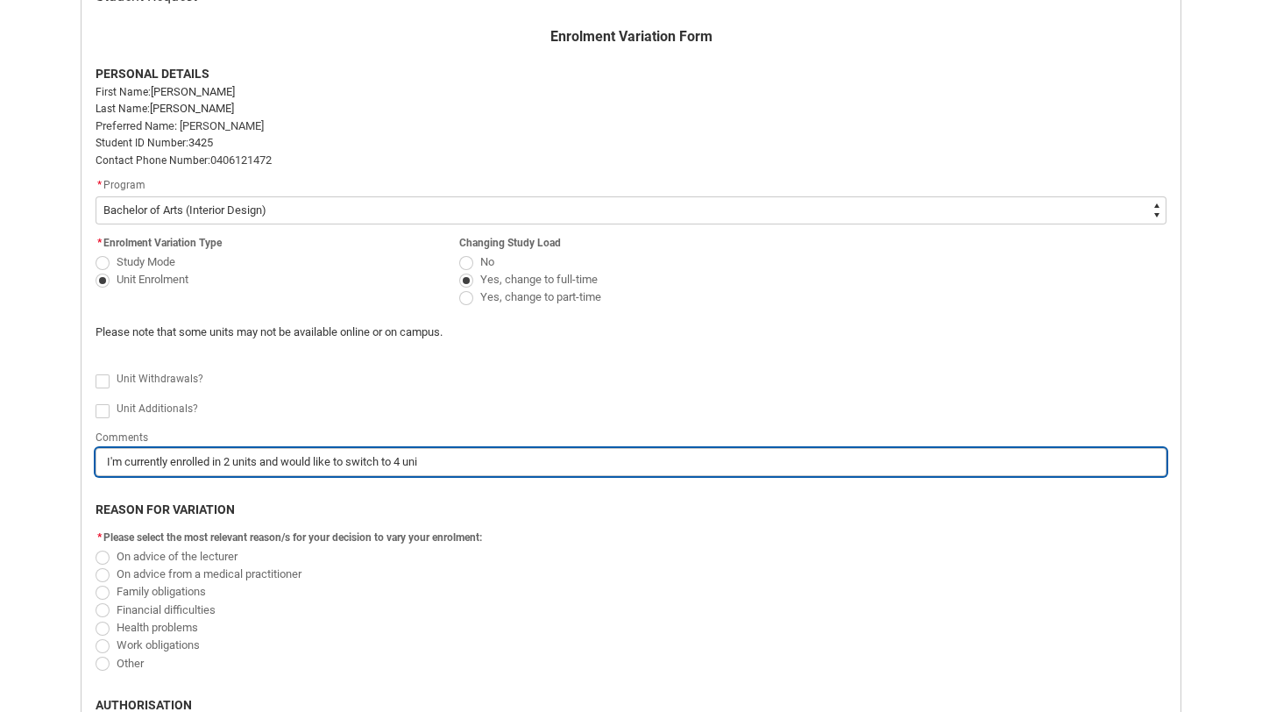
type input "I'm currently enrolled in 2 units and would like to switch to 4 unit"
type lightning-primitive-input-simple "I'm currently enrolled in 2 units and would like to switch to 4 units"
type input "I'm currently enrolled in 2 units and would like to switch to 4 units"
type lightning-primitive-input-simple "I'm currently enrolled in 2 units and would like to switch to 4 units"
type input "I'm currently enrolled in 2 units and would like to switch to 4 units"
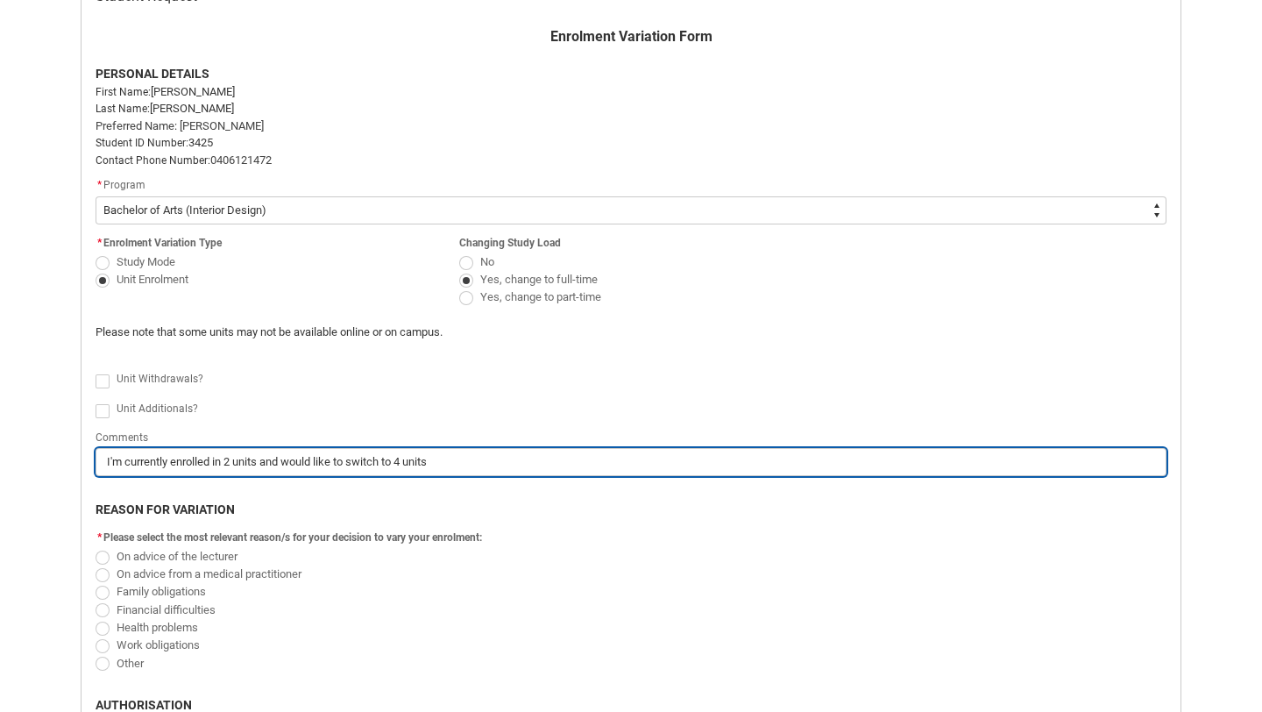
type lightning-primitive-input-simple "I'm currently enrolled in 2 units and would like to switch to 4 units i"
type input "I'm currently enrolled in 2 units and would like to switch to 4 units i"
type lightning-primitive-input-simple "I'm currently enrolled in 2 units and would like to switch to 4 units if"
type input "I'm currently enrolled in 2 units and would like to switch to 4 units if"
type lightning-primitive-input-simple "I'm currently enrolled in 2 units and would like to switch to 4 units if"
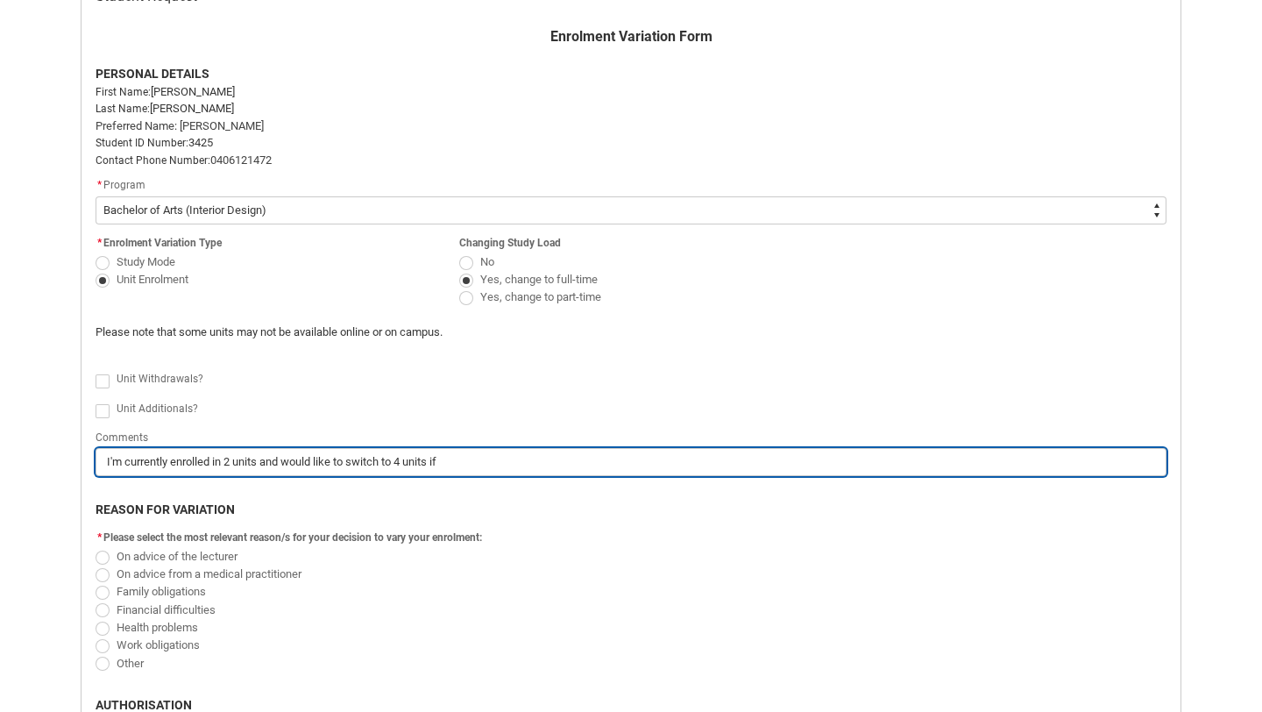
type input "I'm currently enrolled in 2 units and would like to switch to 4 units if"
type lightning-primitive-input-simple "I'm currently enrolled in 2 units and would like to switch to 4 units if p"
type input "I'm currently enrolled in 2 units and would like to switch to 4 units if p"
type lightning-primitive-input-simple "I'm currently enrolled in 2 units and would like to switch to 4 units if po"
type input "I'm currently enrolled in 2 units and would like to switch to 4 units if po"
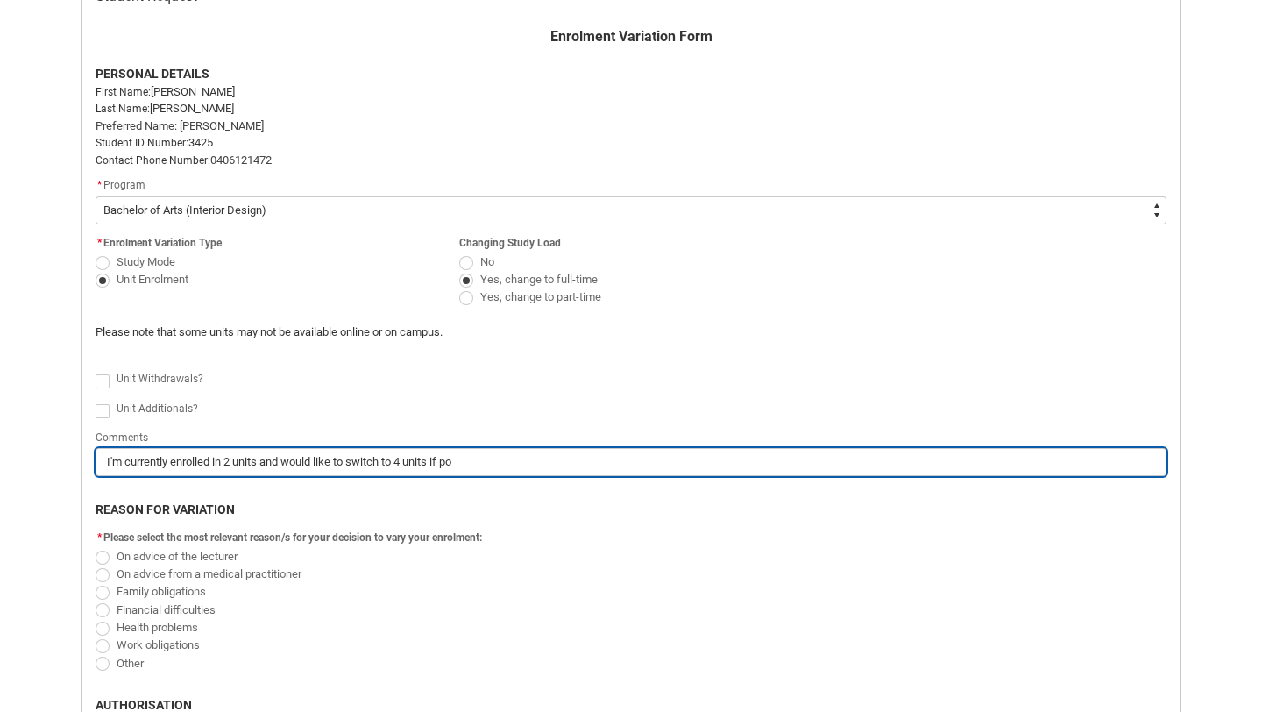
type lightning-primitive-input-simple "I'm currently enrolled in 2 units and would like to switch to 4 units if pos"
type input "I'm currently enrolled in 2 units and would like to switch to 4 units if pos"
type lightning-primitive-input-simple "I'm currently enrolled in 2 units and would like to switch to 4 units if poss"
type input "I'm currently enrolled in 2 units and would like to switch to 4 units if poss"
type lightning-primitive-input-simple "I'm currently enrolled in 2 units and would like to switch to 4 units if possi"
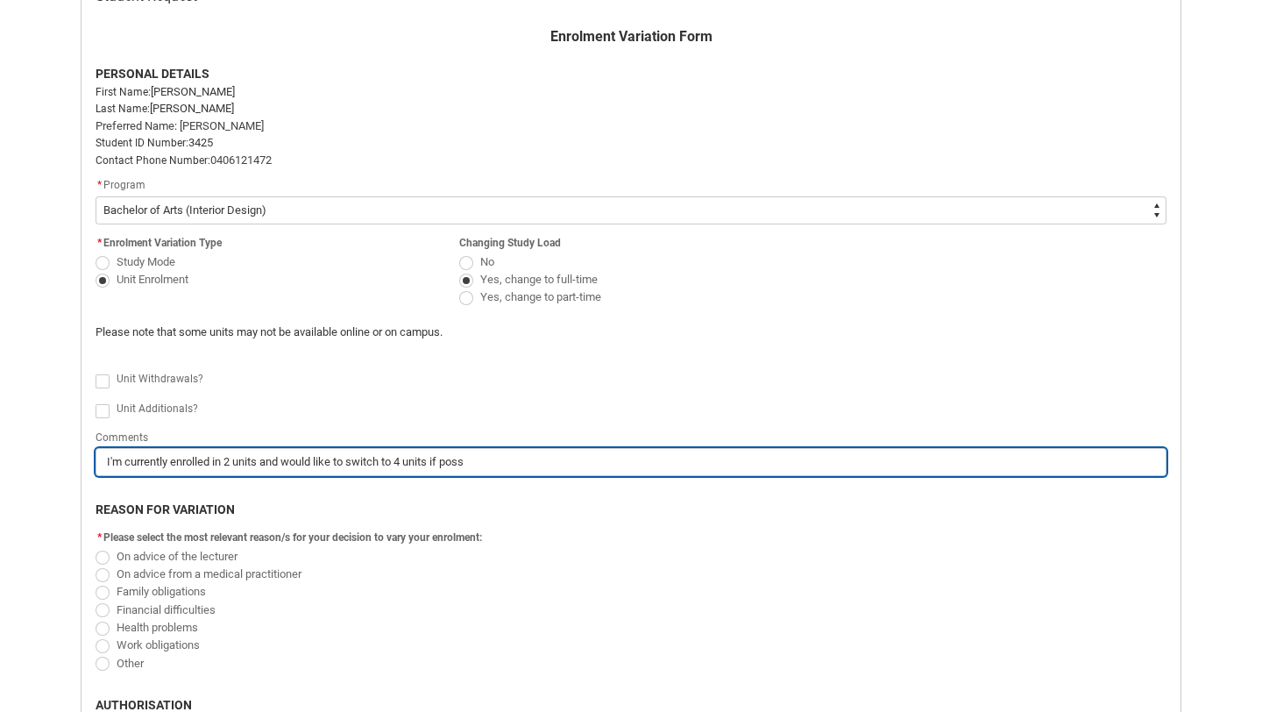
type input "I'm currently enrolled in 2 units and would like to switch to 4 units if possi"
type lightning-primitive-input-simple "I'm currently enrolled in 2 units and would like to switch to 4 units if possib"
type input "I'm currently enrolled in 2 units and would like to switch to 4 units if possib"
type lightning-primitive-input-simple "I'm currently enrolled in 2 units and would like to switch to 4 units if possibl"
type input "I'm currently enrolled in 2 units and would like to switch to 4 units if possibl"
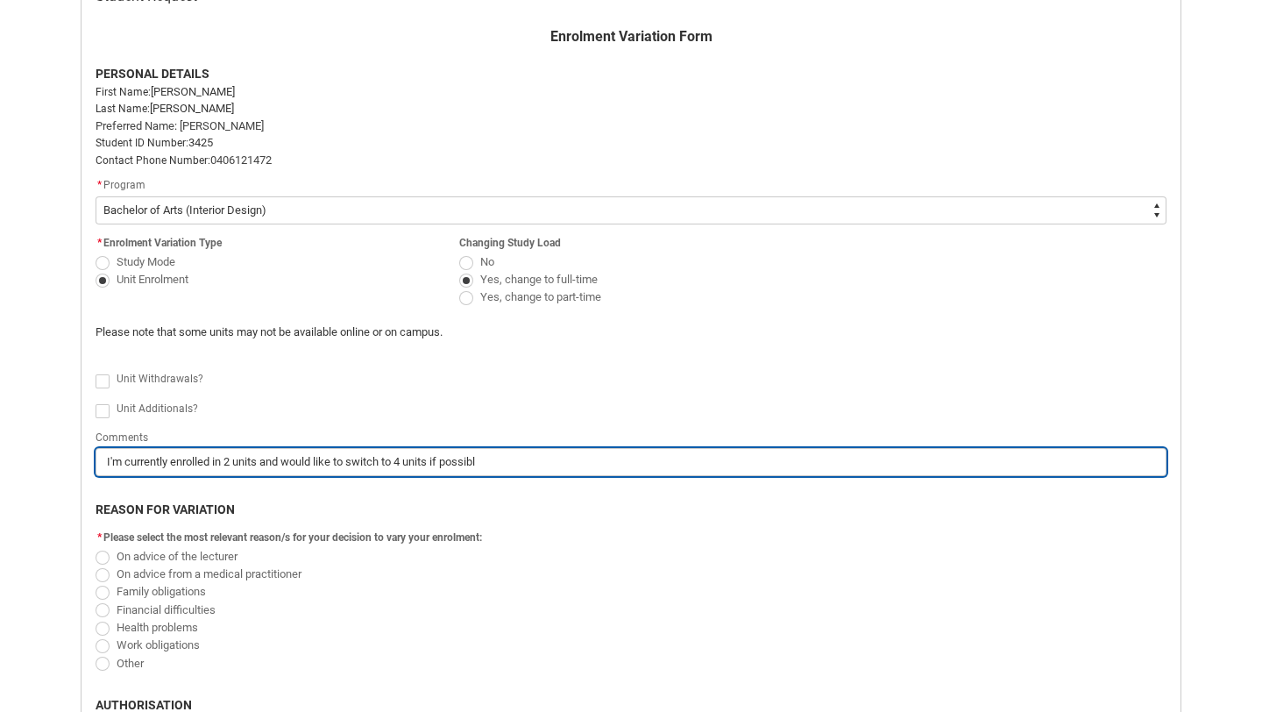
type lightning-primitive-input-simple "I'm currently enrolled in 2 units and would like to switch to 4 units if possib…"
type input "I'm currently enrolled in 2 units and would like to switch to 4 units if possib…"
type lightning-primitive-input-simple "I'm currently enrolled in 2 units and would like to switch to 4 units if possib…"
type input "I'm currently enrolled in 2 units and would like to switch to 4 units if possib…"
type lightning-primitive-input-simple "I'm currently enrolled in 2 units and would like to switch to 4 units if possib…"
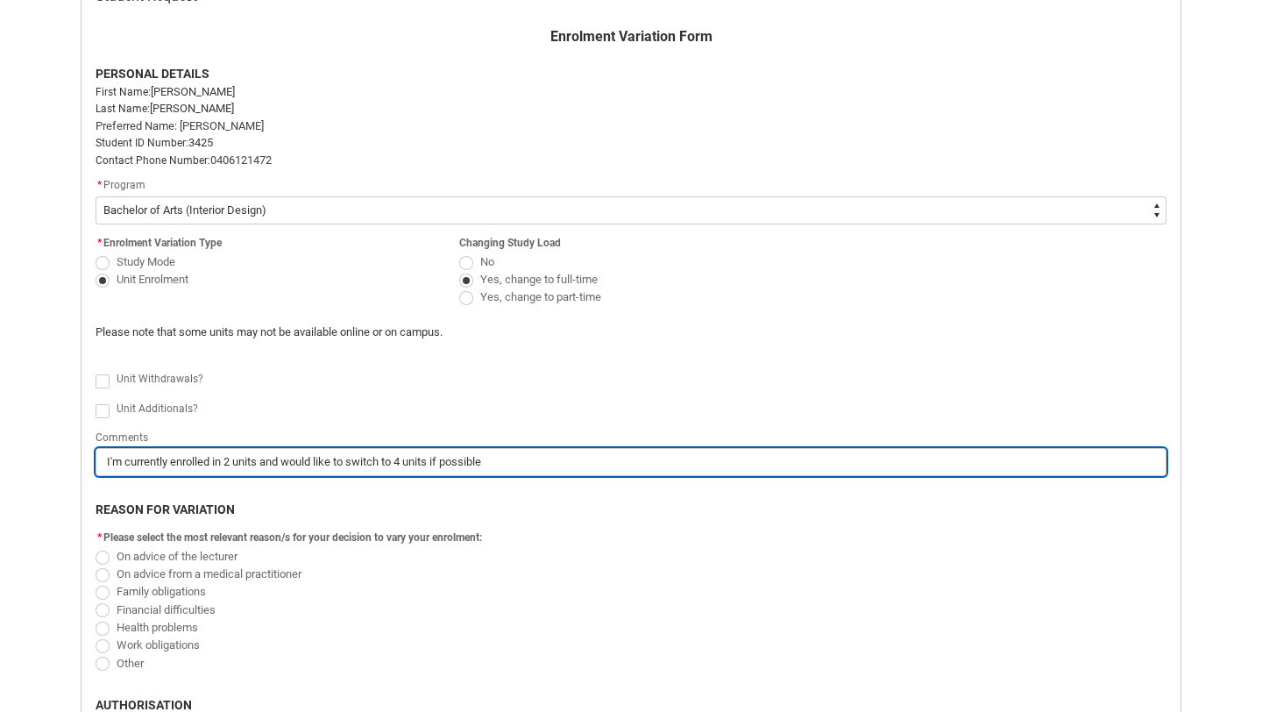
type input "I'm currently enrolled in 2 units and would like to switch to 4 units if possib…"
type lightning-primitive-input-simple "I'm currently enrolled in 2 units and would like to switch to 4 units if possib…"
type input "I'm currently enrolled in 2 units and would like to switch to 4 units if possib…"
type lightning-primitive-input-simple "I'm currently enrolled in 2 units and would like to switch to 4 units if possib…"
type input "I'm currently enrolled in 2 units and would like to switch to 4 units if possib…"
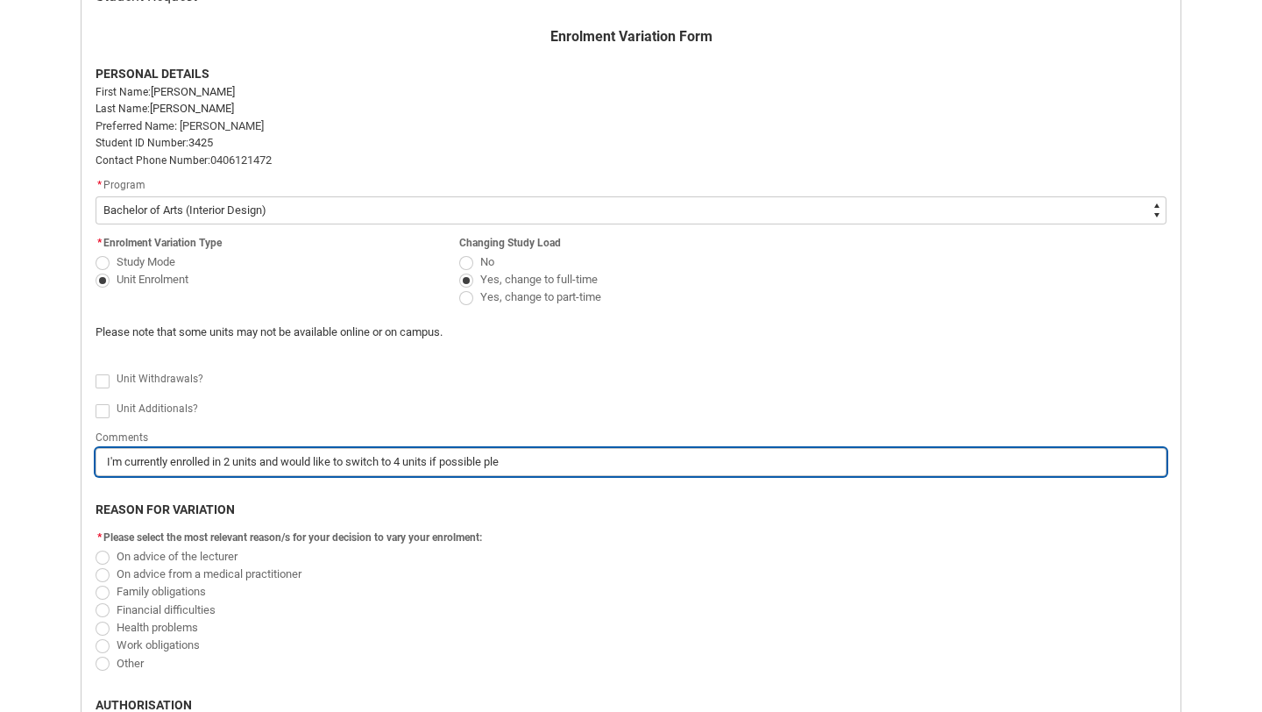
type lightning-primitive-input-simple "I'm currently enrolled in 2 units and would like to switch to 4 units if possib…"
type input "I'm currently enrolled in 2 units and would like to switch to 4 units if possib…"
type lightning-primitive-input-simple "I'm currently enrolled in 2 units and would like to switch to 4 units if possib…"
type input "I'm currently enrolled in 2 units and would like to switch to 4 units if possib…"
type lightning-primitive-input-simple "I'm currently enrolled in 2 units and would like to switch to 4 units if possib…"
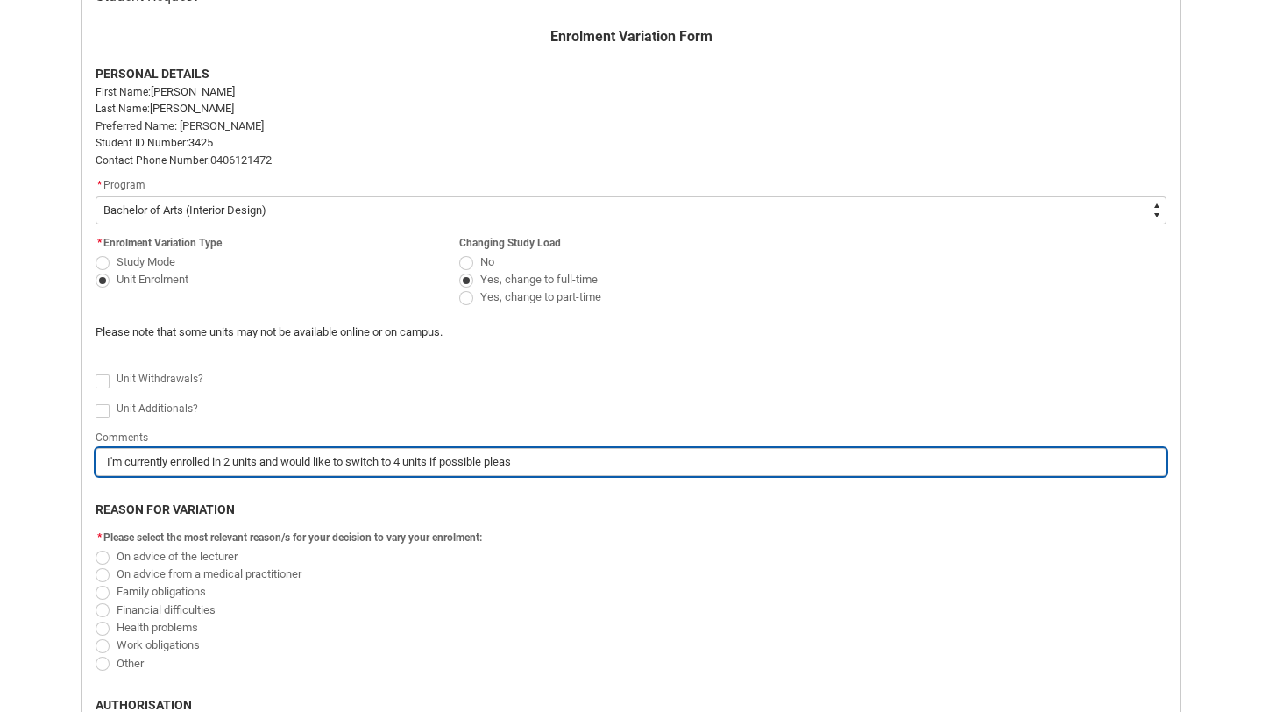
type input "I'm currently enrolled in 2 units and would like to switch to 4 units if possib…"
type lightning-primitive-input-simple "I'm currently enrolled in 2 units and would like to switch to 4 units if possib…"
type input "I'm currently enrolled in 2 units and would like to switch to 4 units if possib…"
type lightning-primitive-input-simple "I'm currently enrolled in 2 units and would like to switch to 4 units if possib…"
type input "I'm currently enrolled in 2 units and would like to switch to 4 units if possib…"
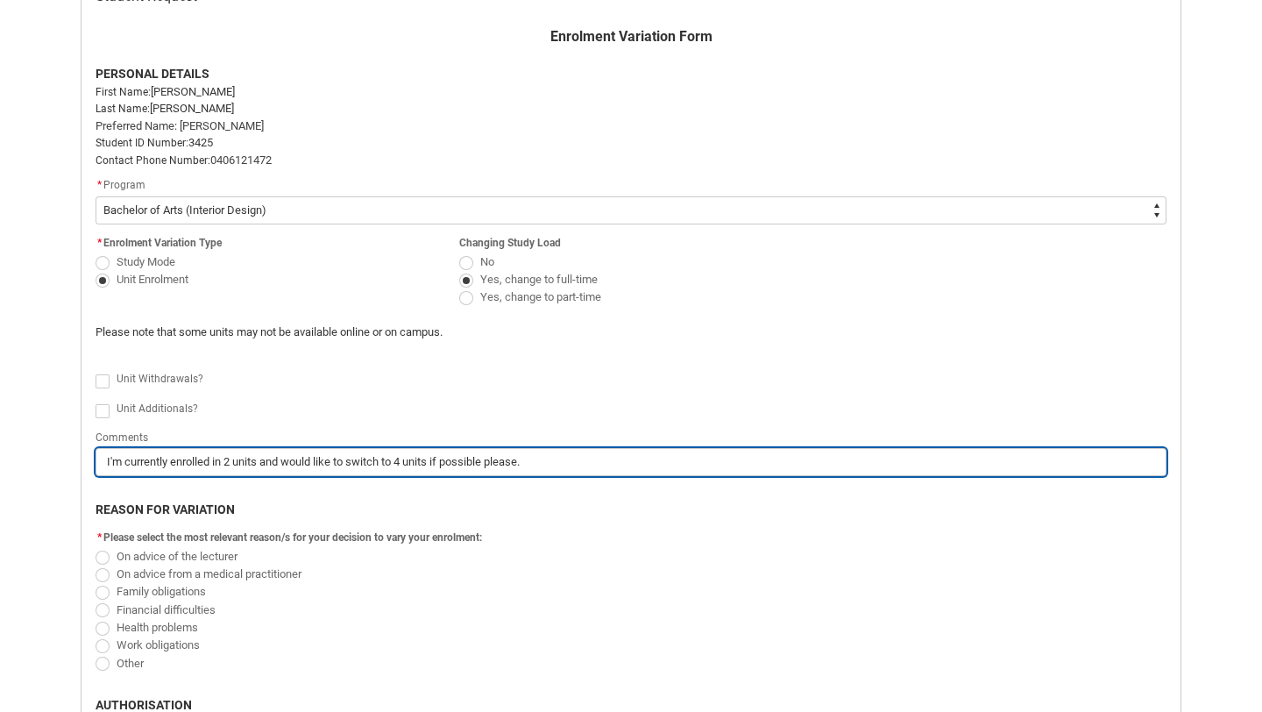
type lightning-primitive-input-simple "I'm currently enrolled in 2 units and would like to switch to 4 units if possib…"
type input "I'm currently enrolled in 2 units and would like to switch to 4 units if possib…"
type lightning-primitive-input-simple "I'm currently enrolled in 2 units and would like to switch to 4 units if possib…"
type input "I'm currently enrolled in 2 units and would like to switch to 4 units if possib…"
type lightning-primitive-input-simple "I'm currently enrolled in 2 units and would like to switch to 4 units if possib…"
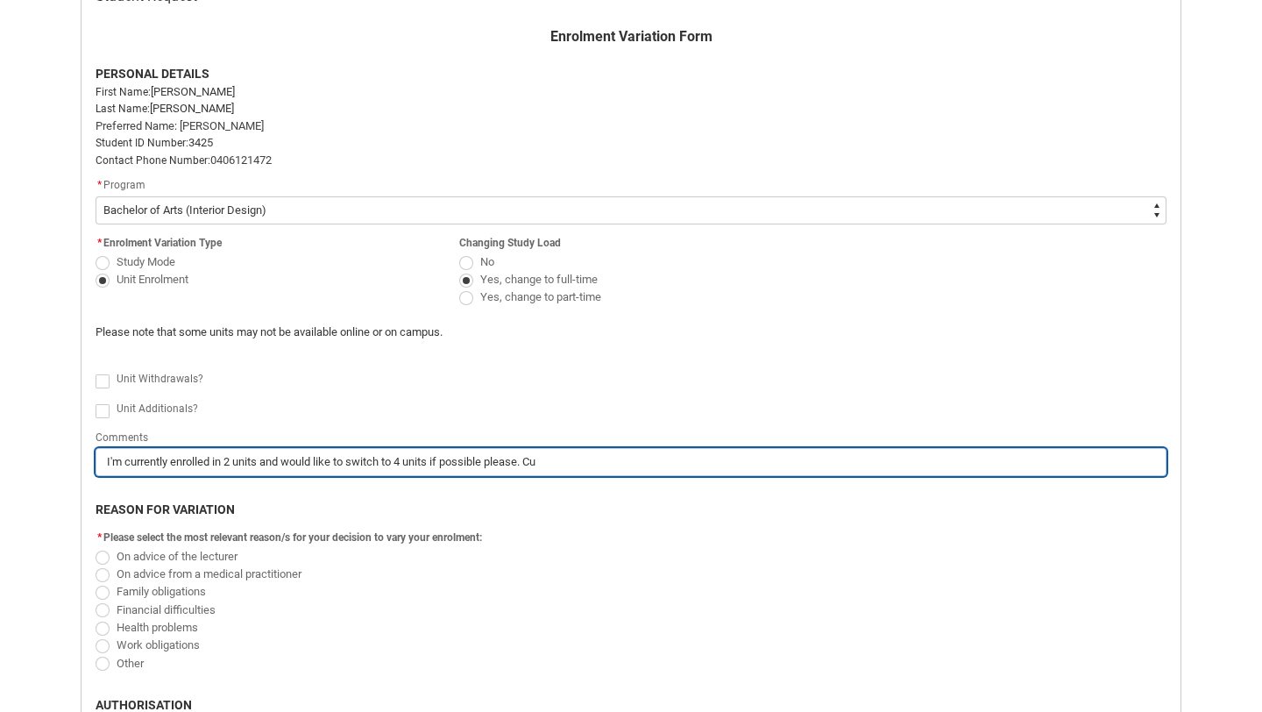
type input "I'm currently enrolled in 2 units and would like to switch to 4 units if possib…"
type lightning-primitive-input-simple "I'm currently enrolled in 2 units and would like to switch to 4 units if possib…"
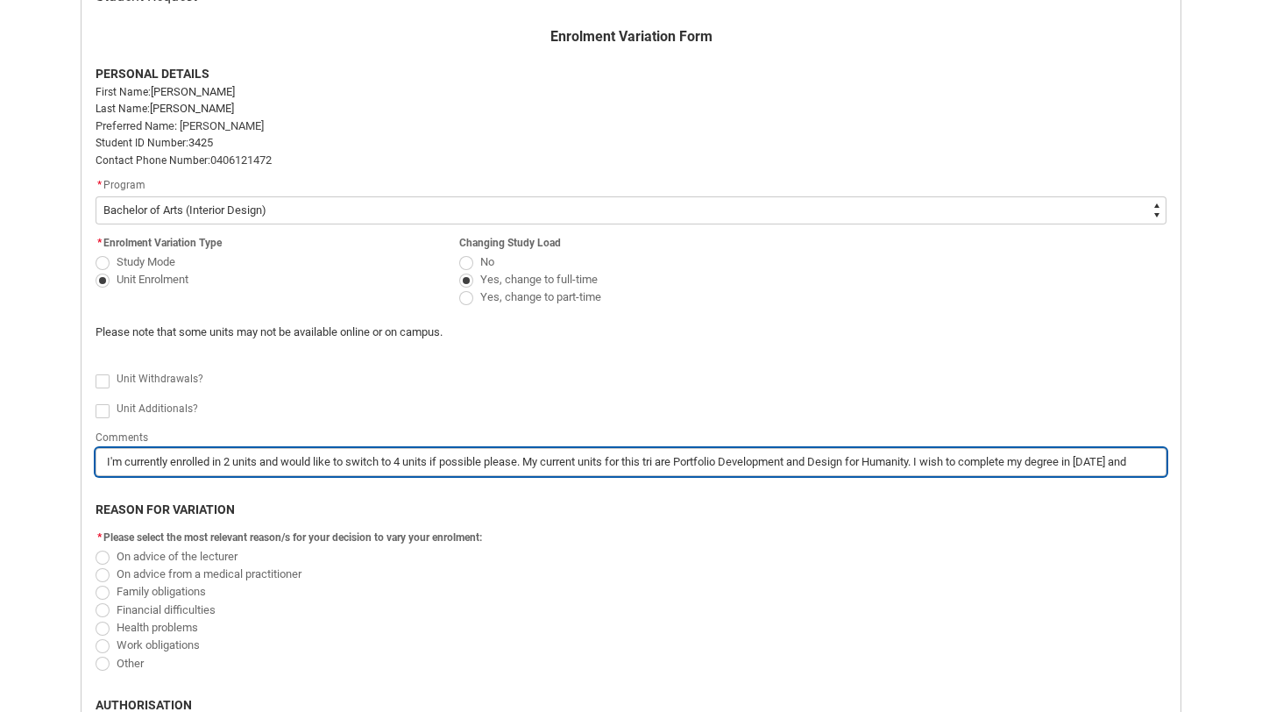
click at [508, 460] on input "I'm currently enrolled in 2 units and would like to switch to 4 units if possib…" at bounding box center [631, 462] width 1071 height 28
click at [1134, 463] on input "I'm currently enrolled in 2 units and would like to switch to 4 units if possib…" at bounding box center [631, 462] width 1071 height 28
click at [763, 461] on input "I'm currently enrolled in 2 units and would like to switch to 4 units if possib…" at bounding box center [631, 462] width 1071 height 28
click at [875, 464] on input "I'm currently enrolled in 2 units and would like to switch to 4 units if possib…" at bounding box center [631, 462] width 1071 height 28
click at [768, 460] on input "I'm currently enrolled in 2 units and would like to switch to 4 units if possib…" at bounding box center [631, 462] width 1071 height 28
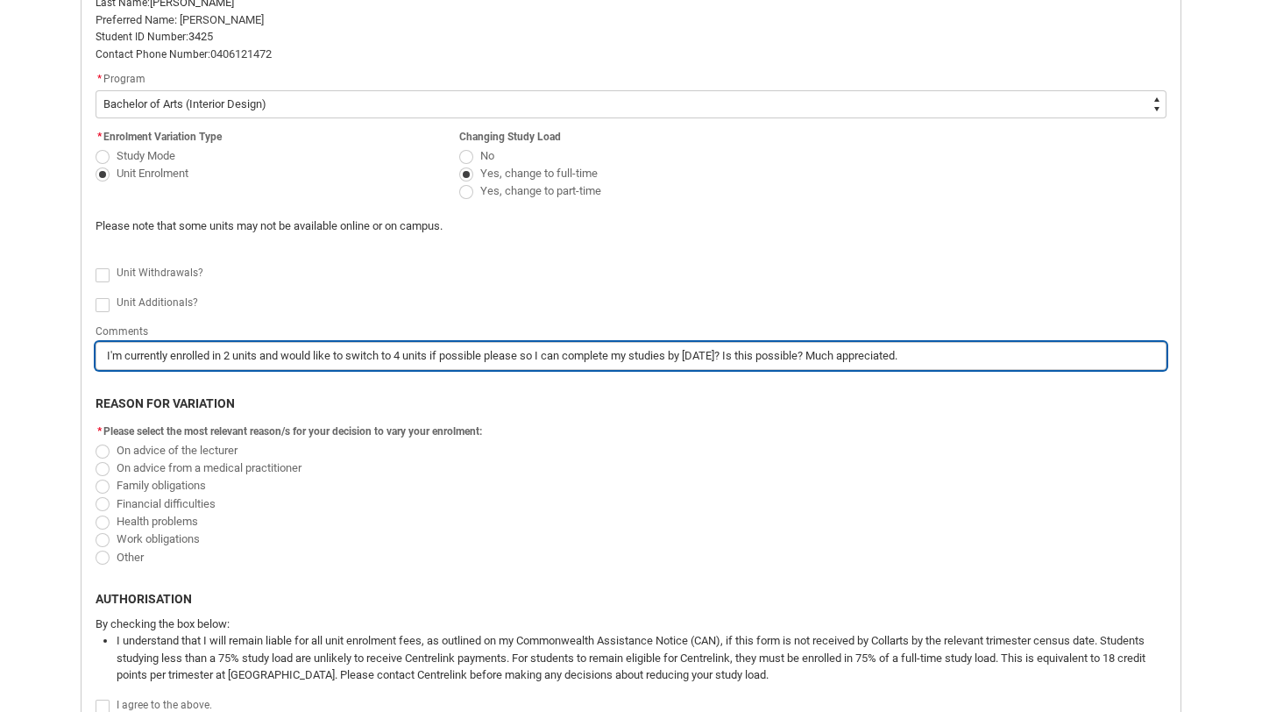
scroll to position [488, 0]
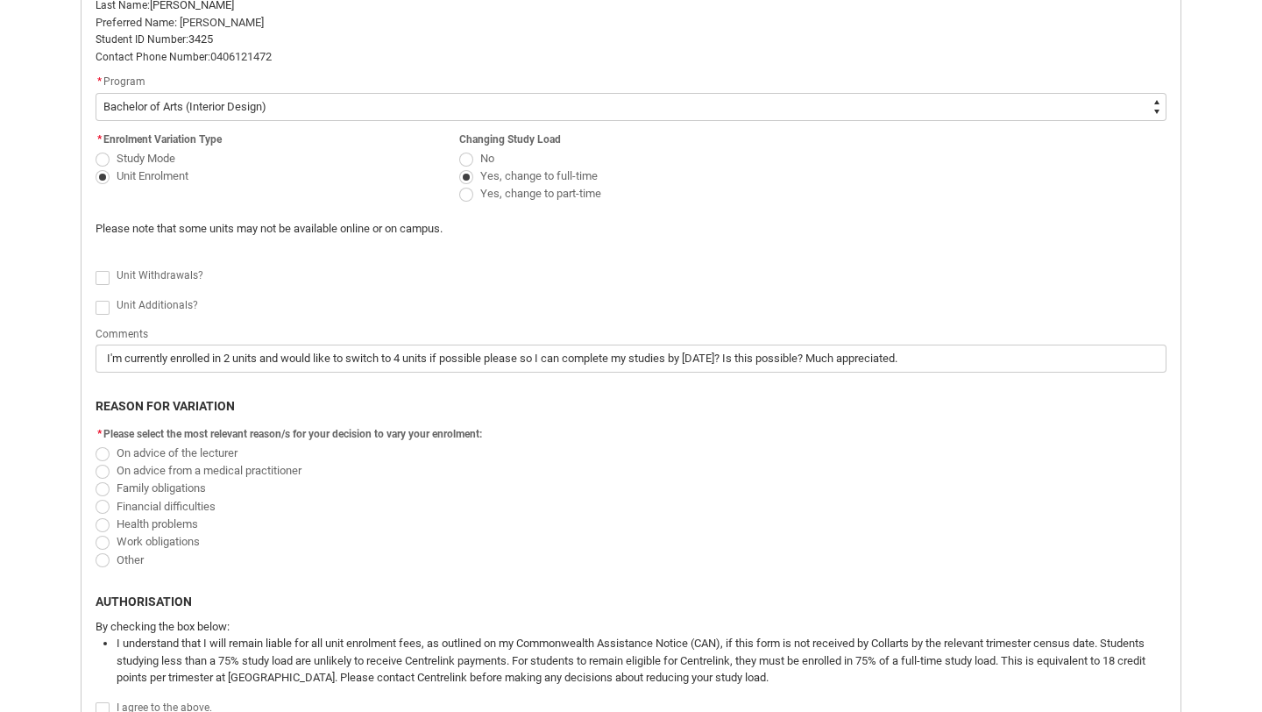
click at [107, 560] on span "Redu_Student_Request flow" at bounding box center [103, 560] width 14 height 14
click at [96, 550] on input "Other" at bounding box center [95, 550] width 1 height 1
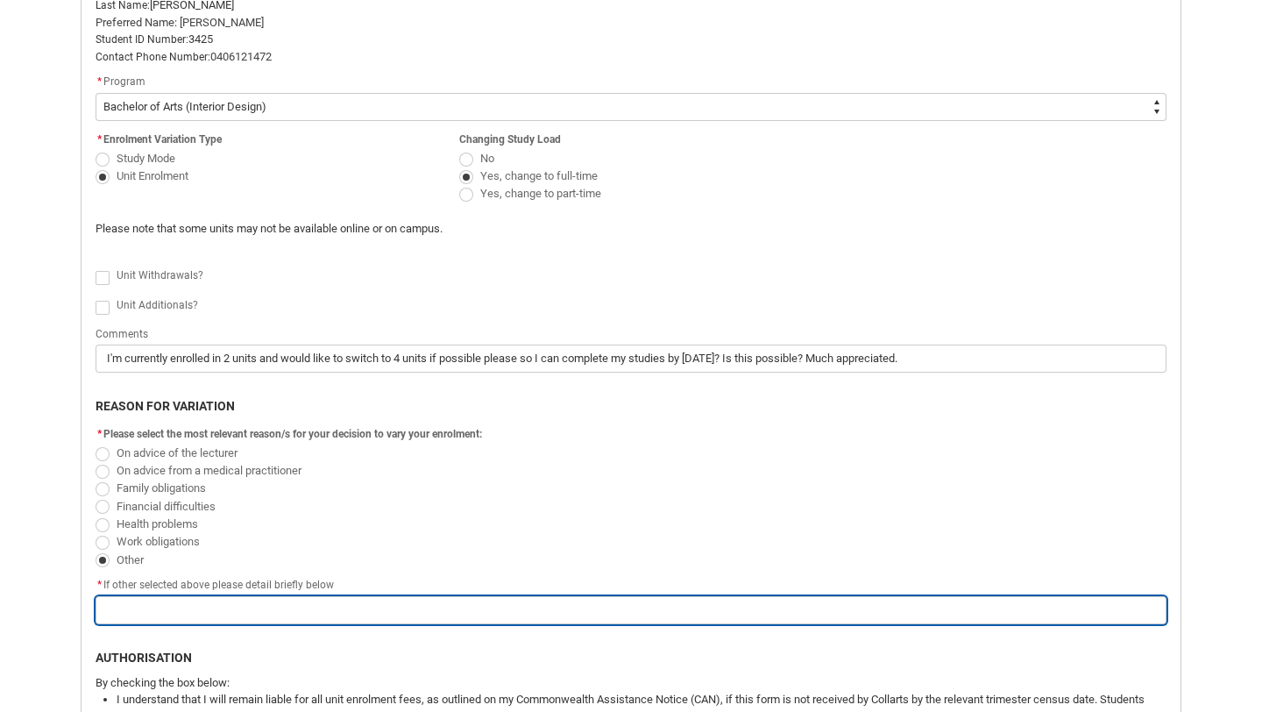
click at [265, 610] on input "Redu_Student_Request flow" at bounding box center [631, 610] width 1071 height 28
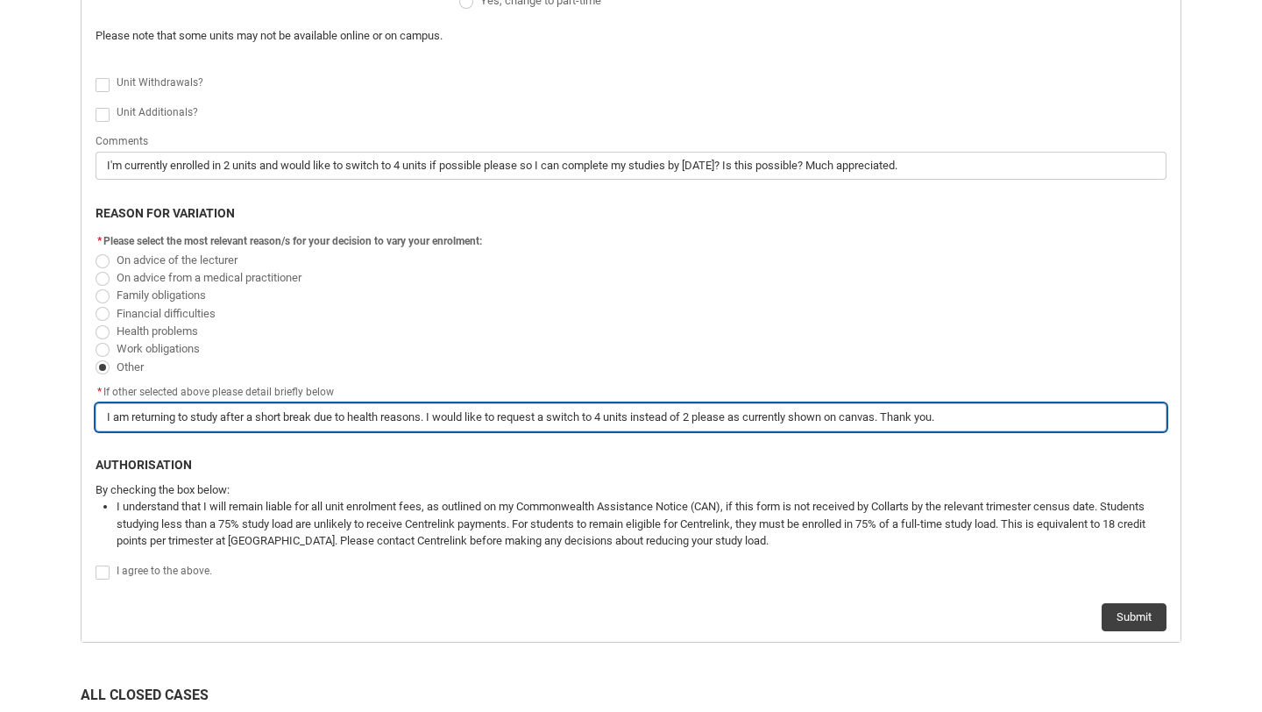
scroll to position [680, 0]
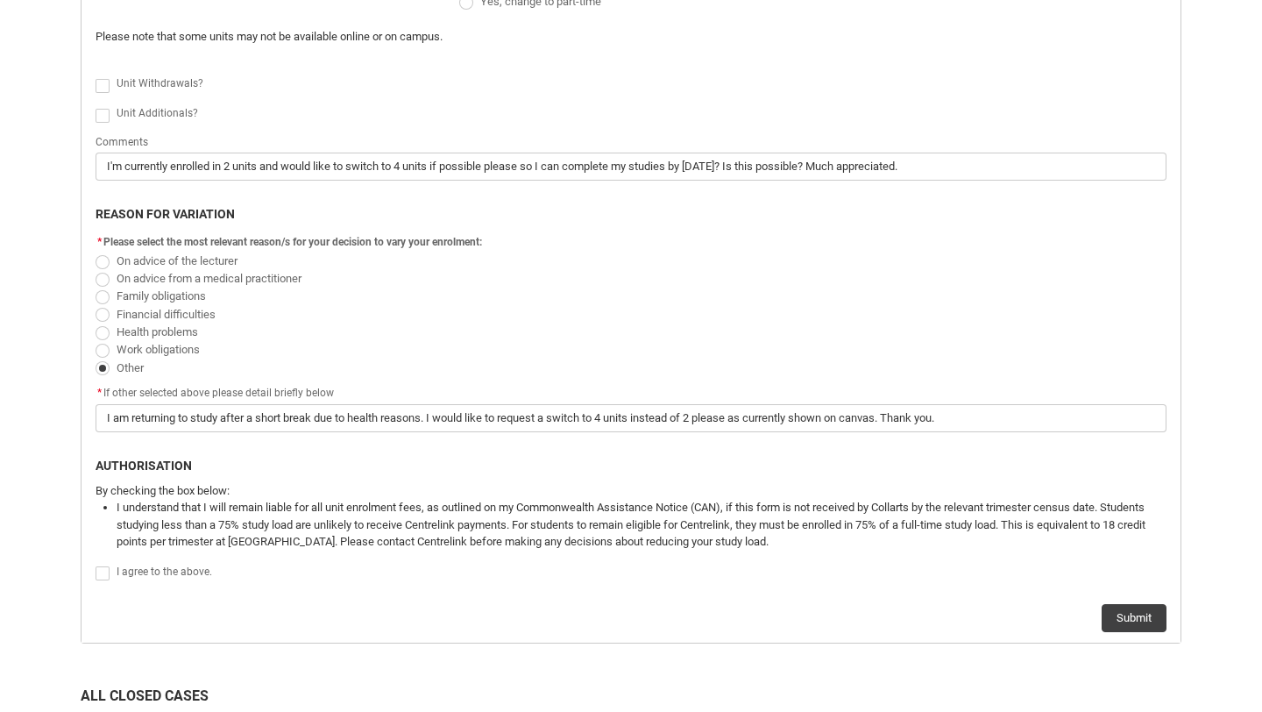
click at [101, 573] on span "Redu_Student_Request flow" at bounding box center [103, 573] width 14 height 14
click at [96, 564] on input "Redu_Student_Request flow" at bounding box center [95, 564] width 1 height 1
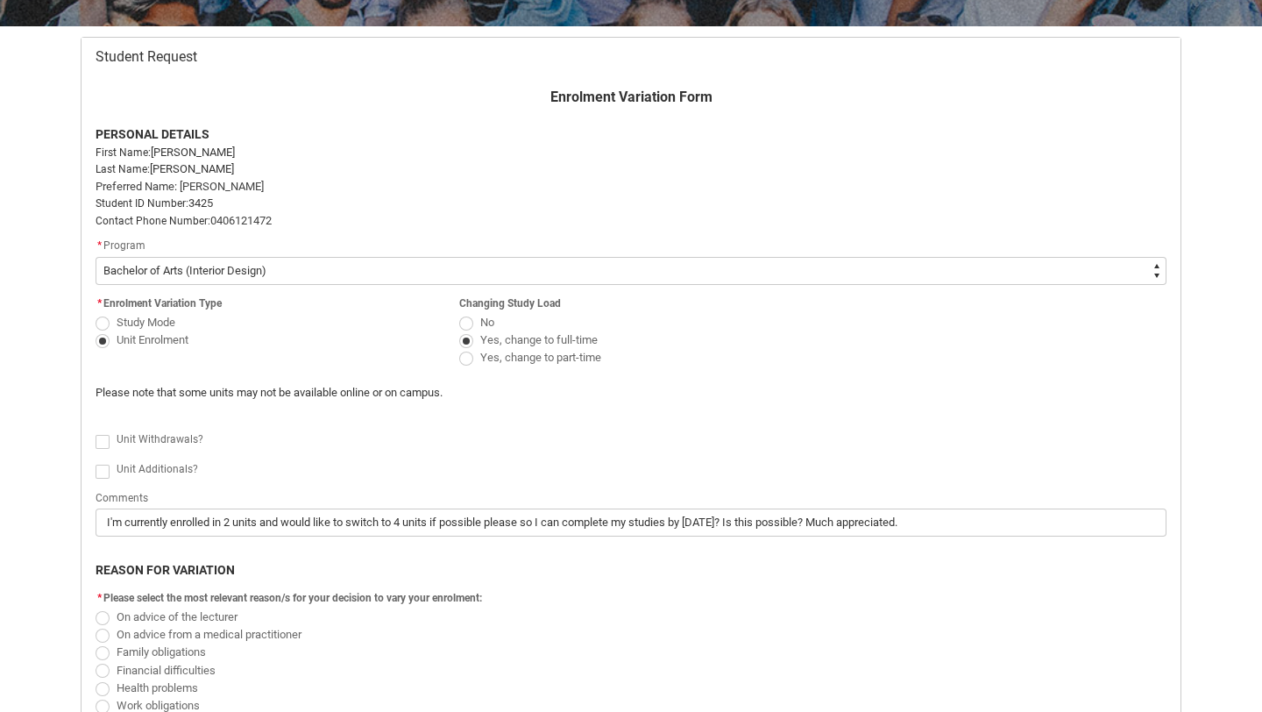
scroll to position [323, 0]
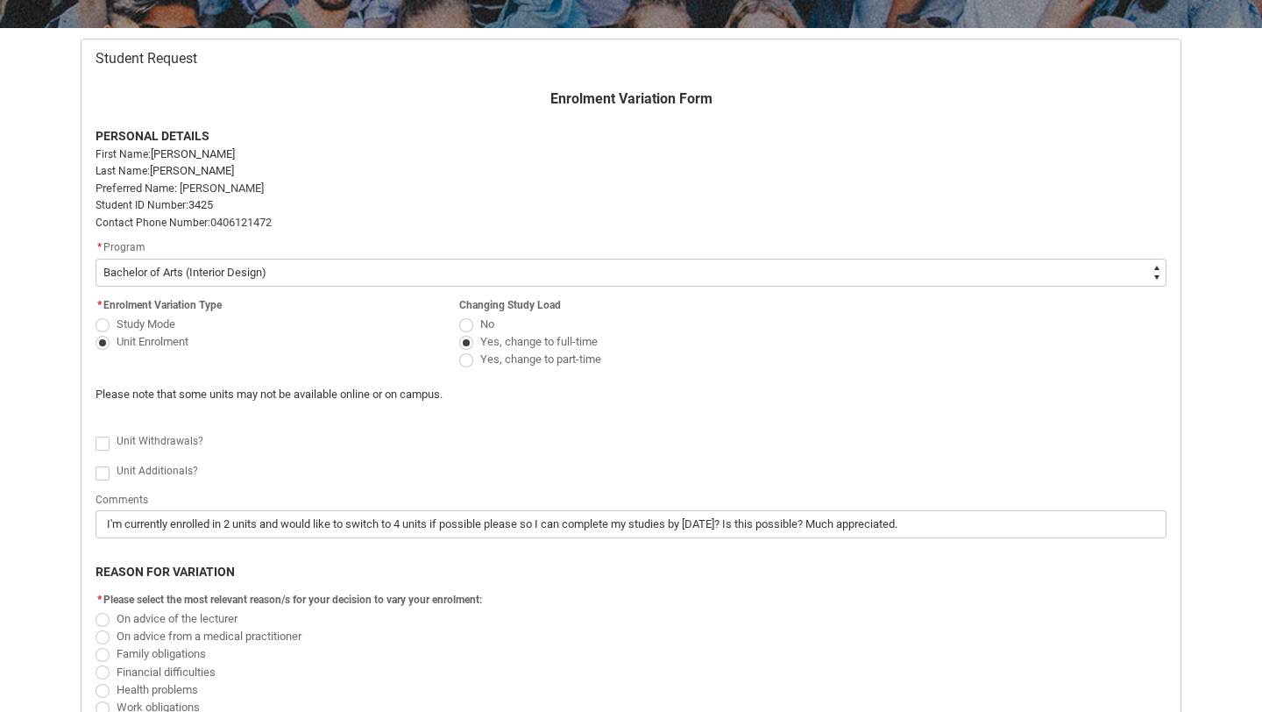
click at [103, 476] on span "Redu_Student_Request flow" at bounding box center [103, 473] width 14 height 14
click at [96, 464] on input "Redu_Student_Request flow" at bounding box center [95, 463] width 1 height 1
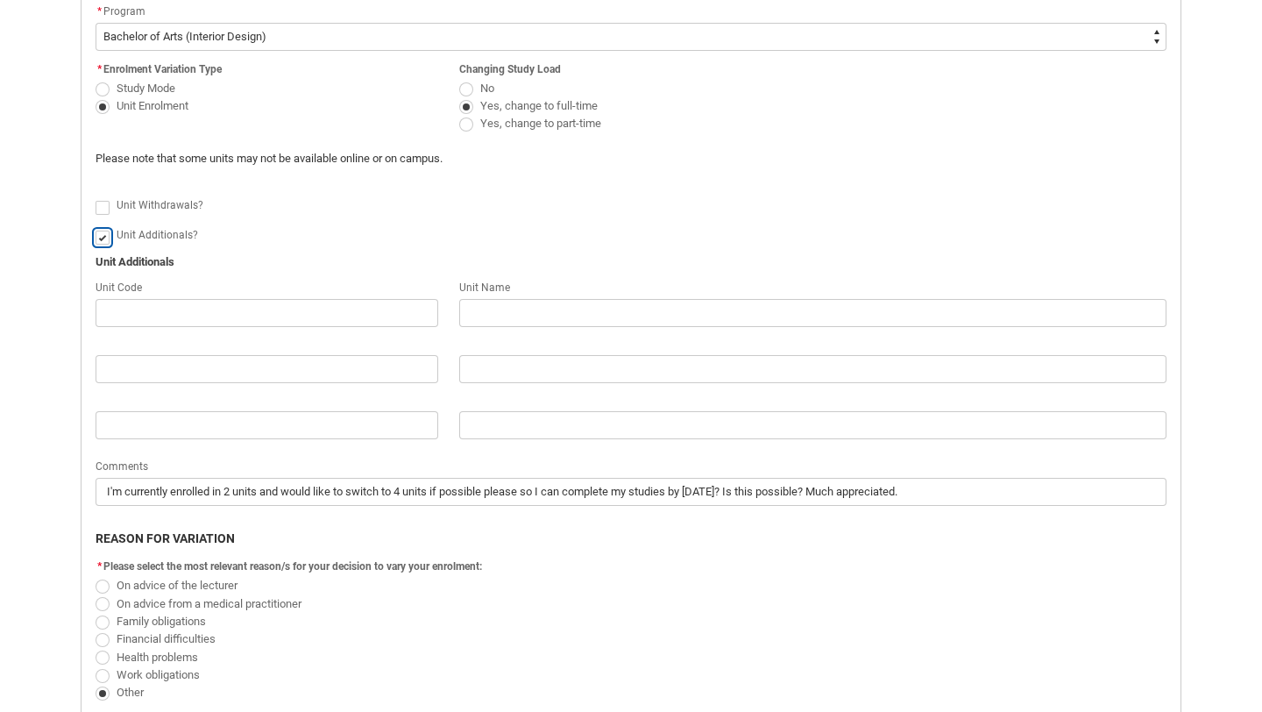
scroll to position [557, 0]
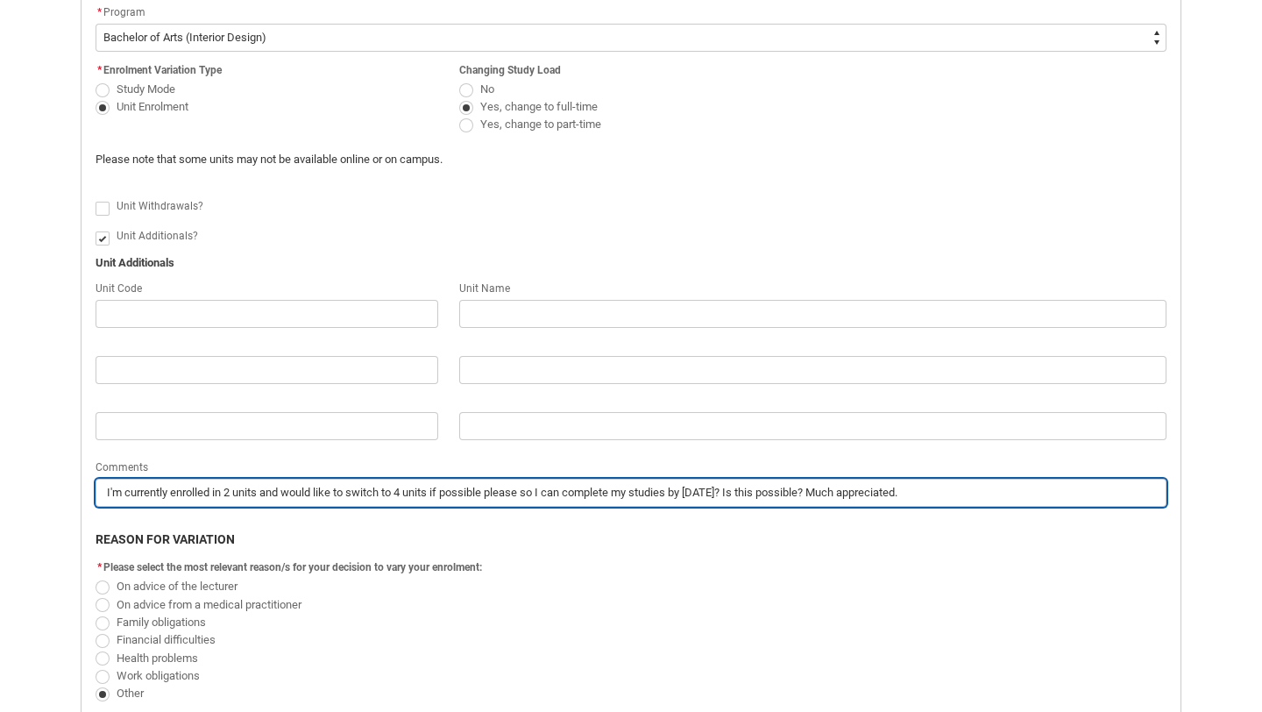
click at [527, 494] on input "I'm currently enrolled in 2 units and would like to switch to 4 units if possib…" at bounding box center [631, 493] width 1071 height 28
click at [814, 492] on input "I'm currently enrolled in 2 units and would like to switch to 4 units if possib…" at bounding box center [631, 493] width 1071 height 28
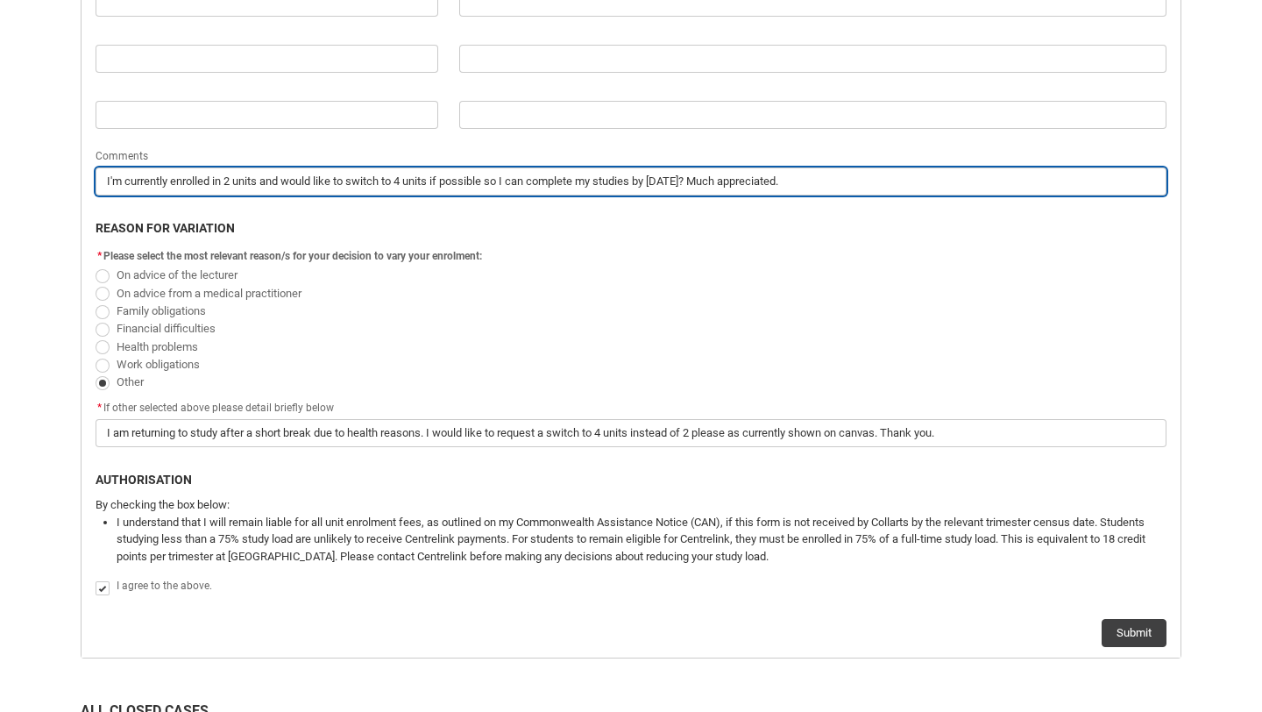
scroll to position [864, 0]
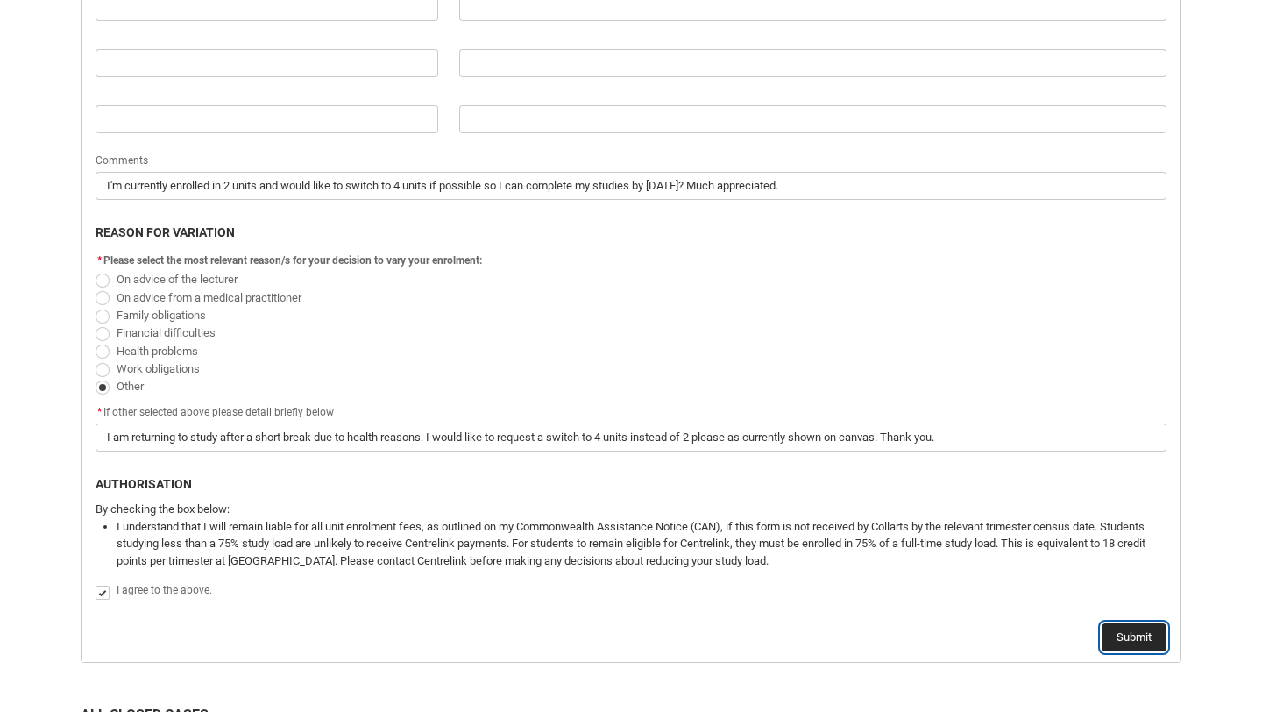
click at [1132, 639] on button "Submit" at bounding box center [1134, 637] width 65 height 28
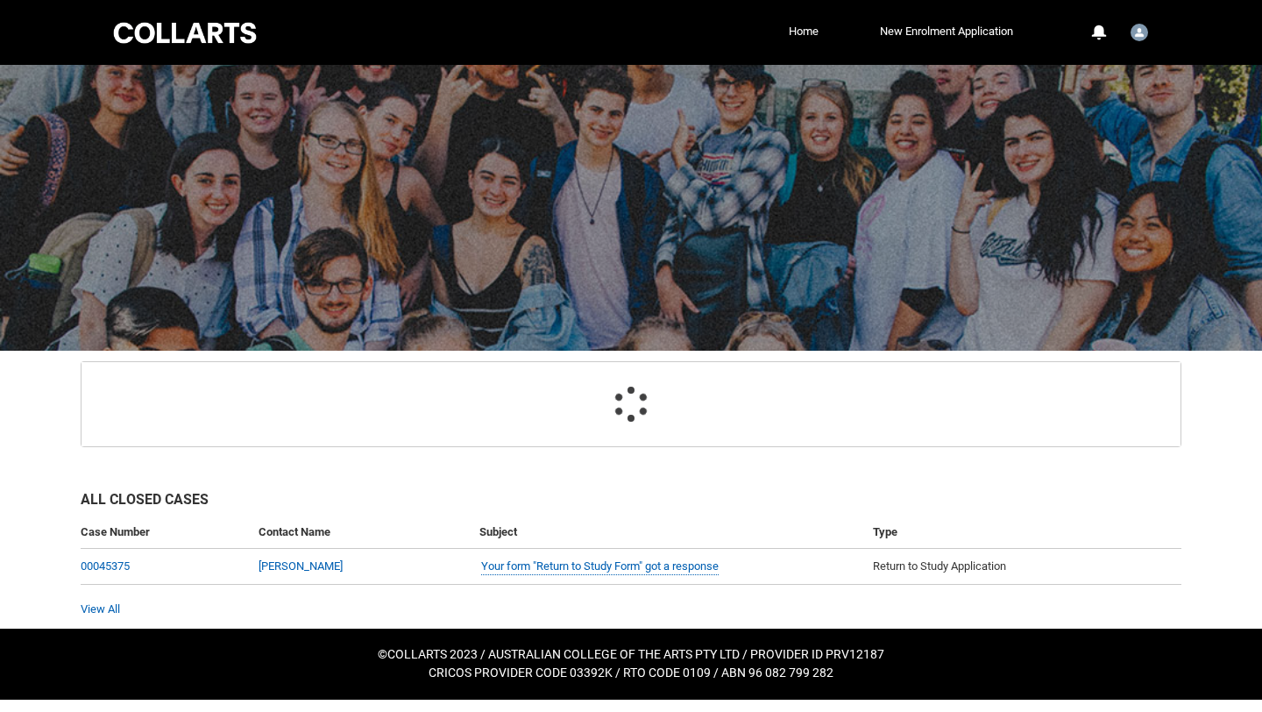
scroll to position [38, 0]
